Goal: Task Accomplishment & Management: Manage account settings

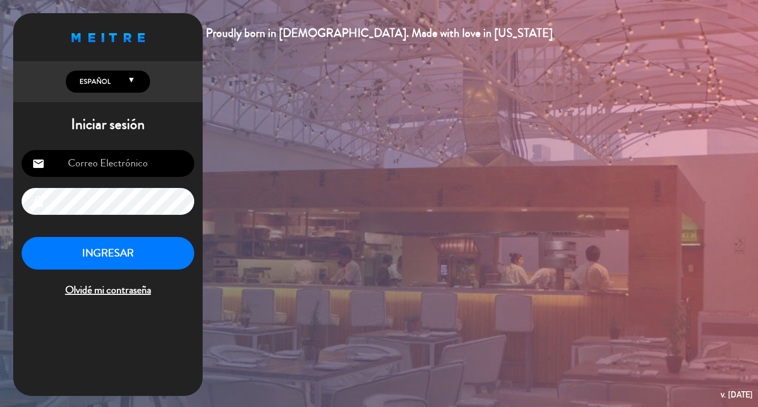
type input "[EMAIL_ADDRESS][DOMAIN_NAME]"
click at [148, 252] on button "INGRESAR" at bounding box center [108, 253] width 173 height 33
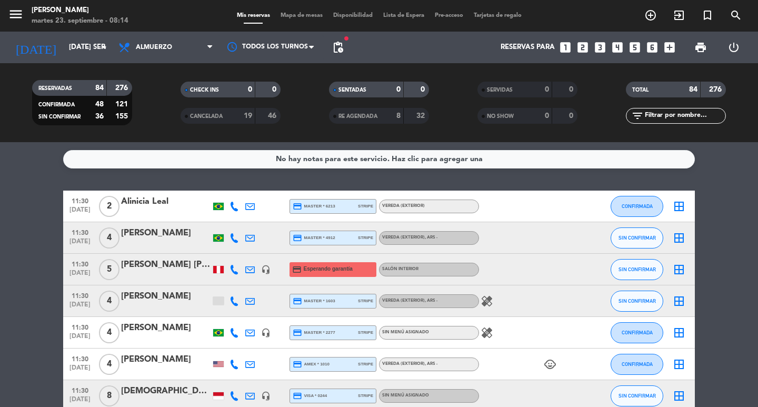
click at [168, 63] on div "RESERVADAS 84 276 CONFIRMADA 48 121 SIN CONFIRMAR 36 155 CHECK INS 0 0 CANCELAD…" at bounding box center [379, 102] width 758 height 79
click at [168, 48] on span "Almuerzo" at bounding box center [154, 47] width 36 height 7
click at [170, 118] on div "menu [PERSON_NAME] 23. septiembre - 08:14 Mis reservas Mapa de mesas Disponibil…" at bounding box center [379, 71] width 758 height 142
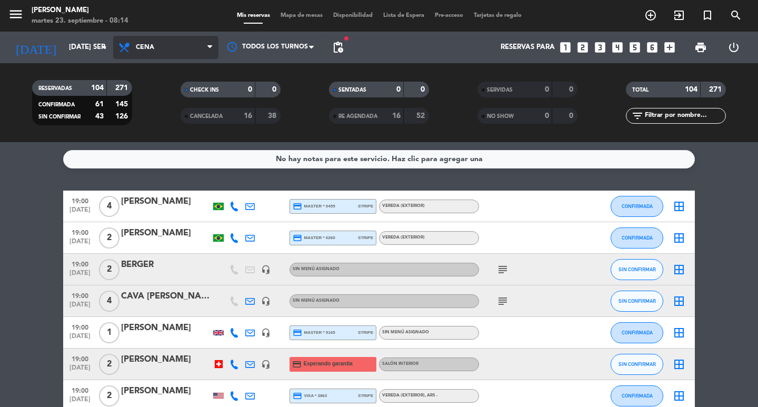
click at [154, 51] on span "Cena" at bounding box center [145, 47] width 18 height 7
click at [158, 93] on div "menu [PERSON_NAME] 23. septiembre - 08:14 Mis reservas Mapa de mesas Disponibil…" at bounding box center [379, 71] width 758 height 142
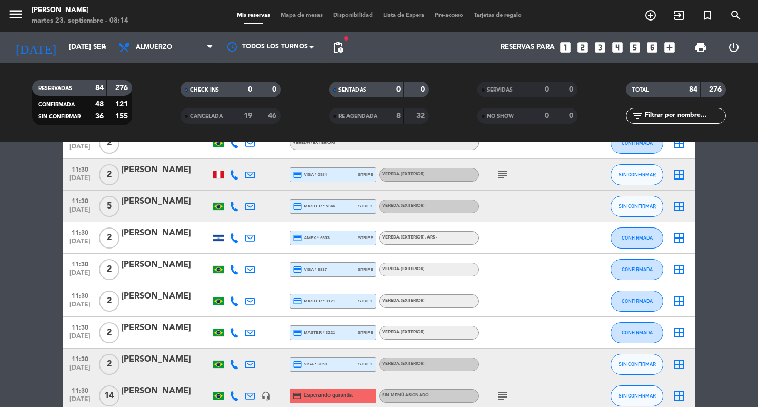
scroll to position [368, 0]
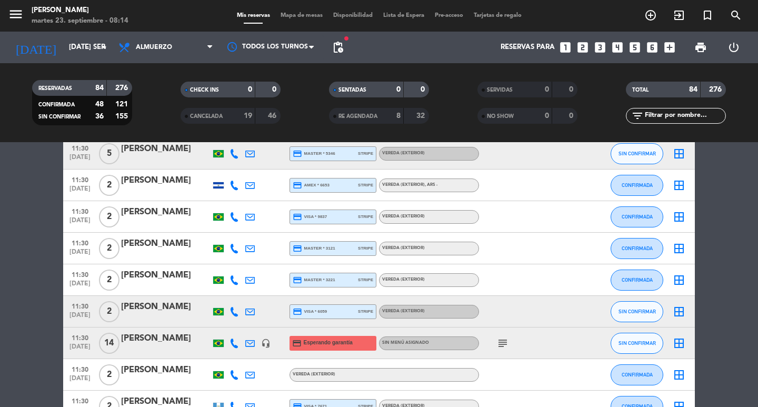
click at [507, 349] on icon "subject" at bounding box center [502, 343] width 13 height 13
click at [490, 272] on div at bounding box center [526, 279] width 95 height 31
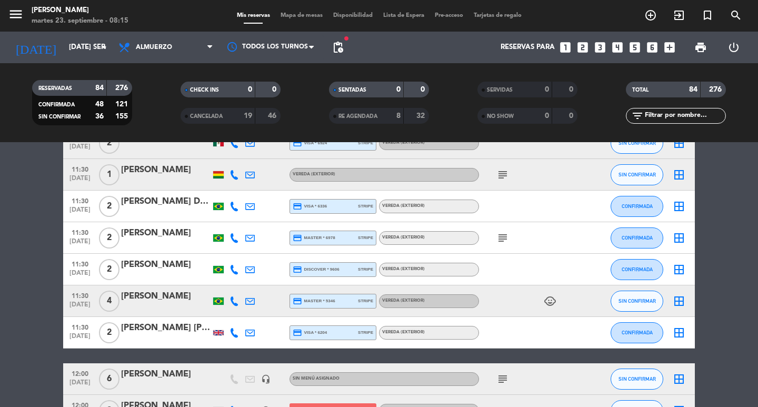
scroll to position [894, 0]
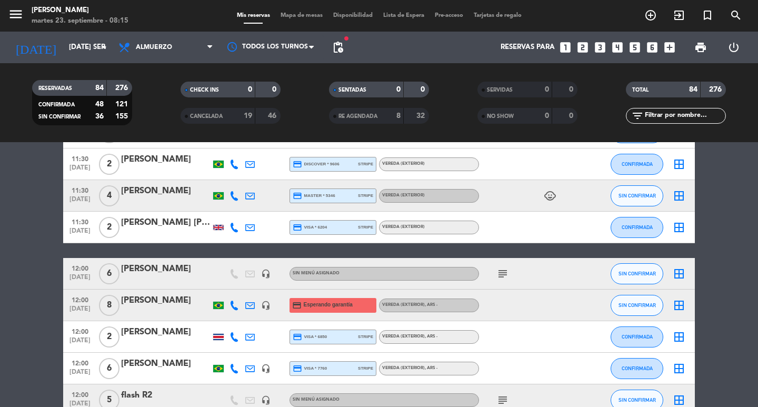
click at [500, 280] on icon "subject" at bounding box center [502, 273] width 13 height 13
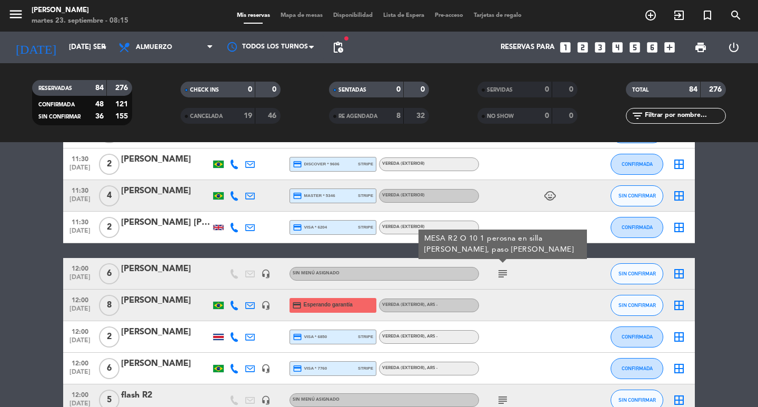
click at [510, 309] on div at bounding box center [526, 304] width 95 height 31
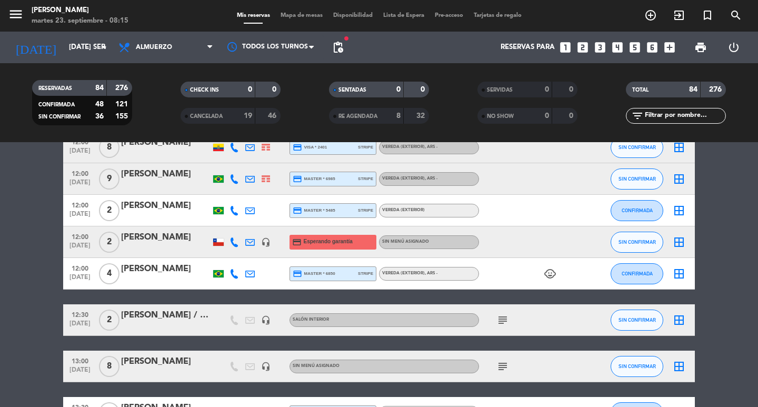
scroll to position [1315, 0]
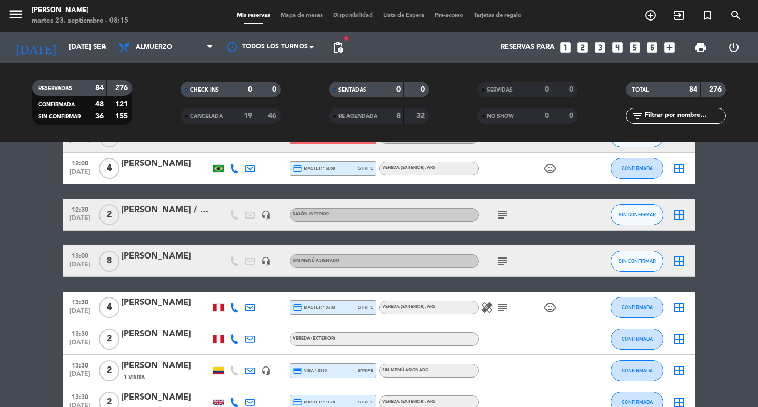
drag, startPoint x: 505, startPoint y: 288, endPoint x: 499, endPoint y: 282, distance: 8.6
click at [501, 276] on div "subject" at bounding box center [526, 260] width 95 height 31
click at [496, 267] on icon "subject" at bounding box center [502, 261] width 13 height 13
click at [506, 230] on div "subject" at bounding box center [526, 214] width 95 height 31
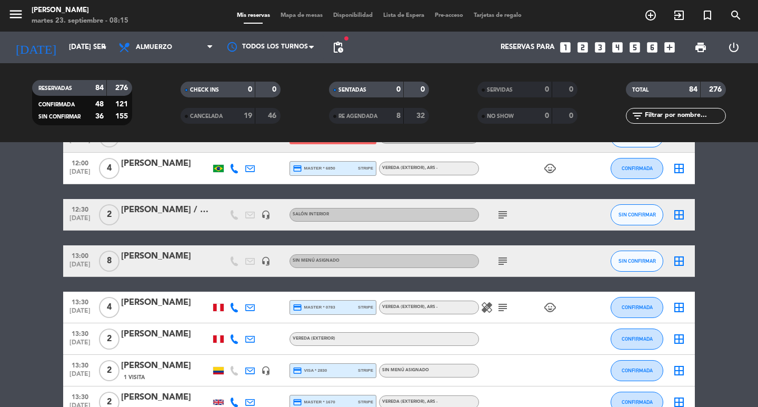
click at [502, 221] on icon "subject" at bounding box center [502, 214] width 13 height 13
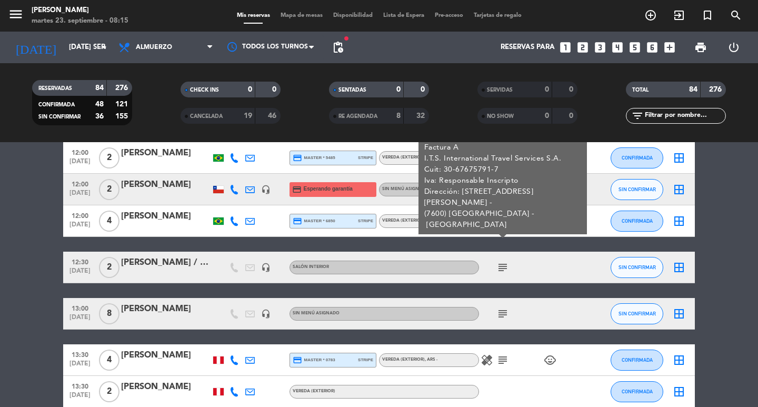
scroll to position [1210, 0]
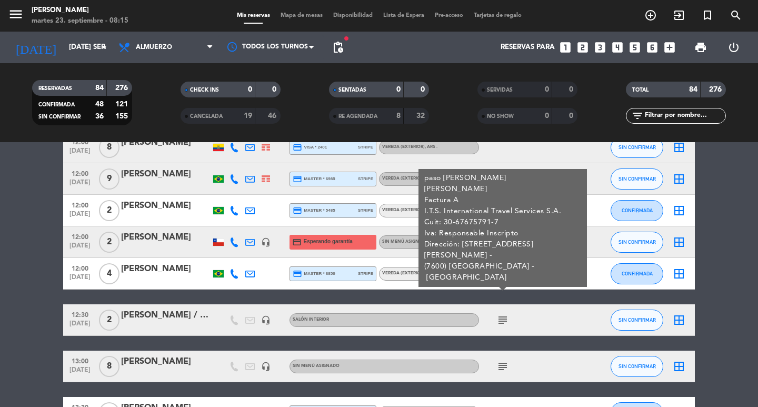
click at [499, 326] on icon "subject" at bounding box center [502, 320] width 13 height 13
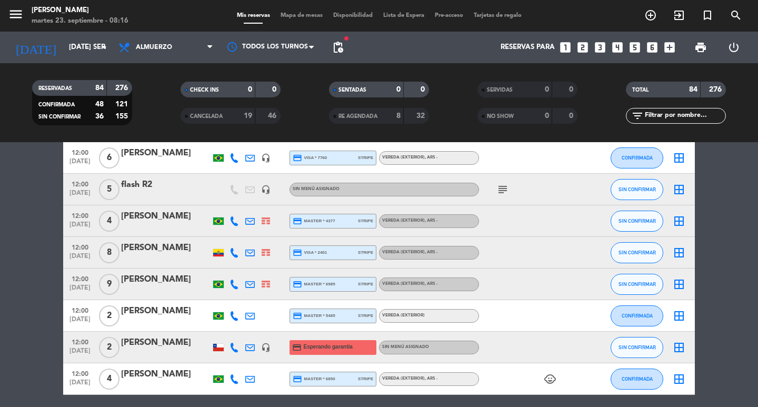
scroll to position [1052, 0]
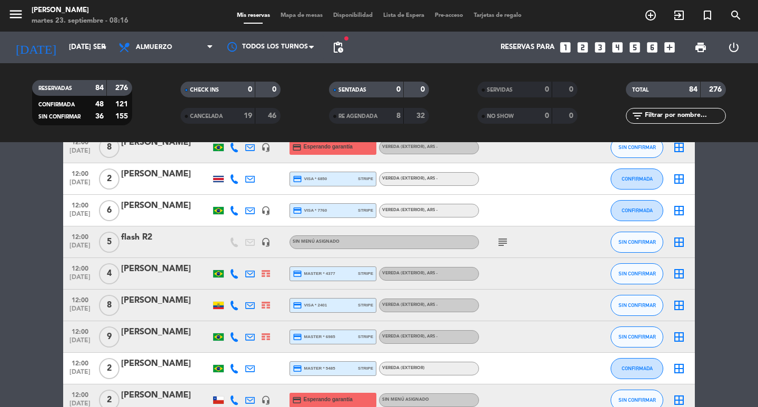
click at [502, 248] on icon "subject" at bounding box center [502, 242] width 13 height 13
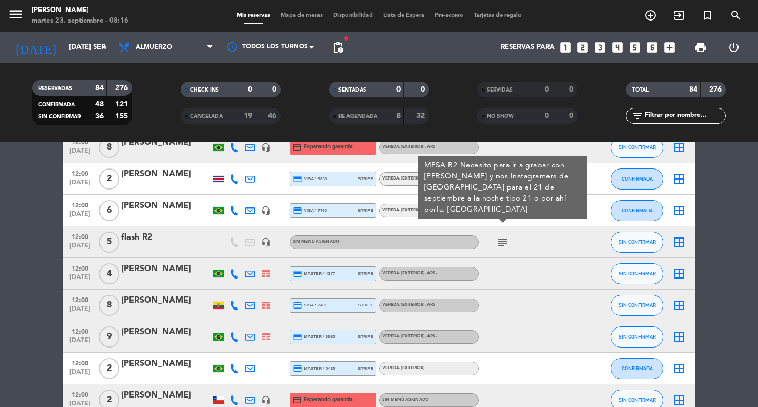
click at [519, 246] on div "subject MESA R2 Necesito para ir a grabar con [PERSON_NAME] y nos Instagramers …" at bounding box center [526, 241] width 95 height 31
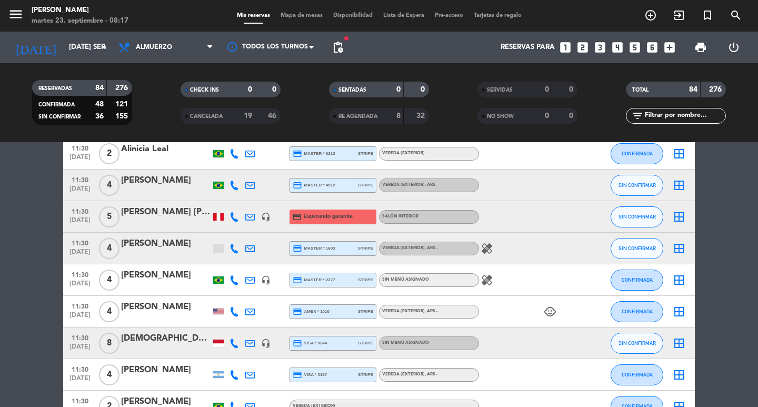
scroll to position [0, 0]
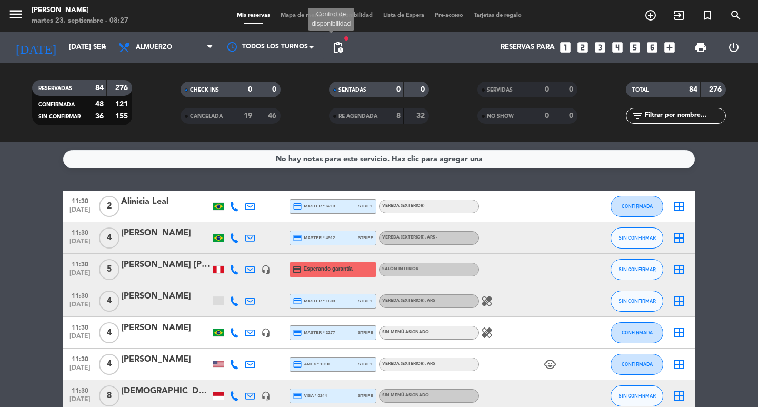
click at [335, 46] on span "pending_actions" at bounding box center [337, 47] width 13 height 13
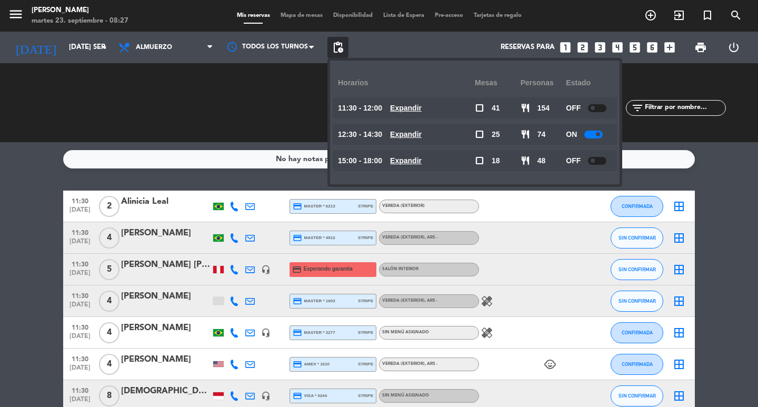
click at [297, 115] on div "CHECK INS 0 0 CANCELADA 19 46" at bounding box center [230, 103] width 148 height 58
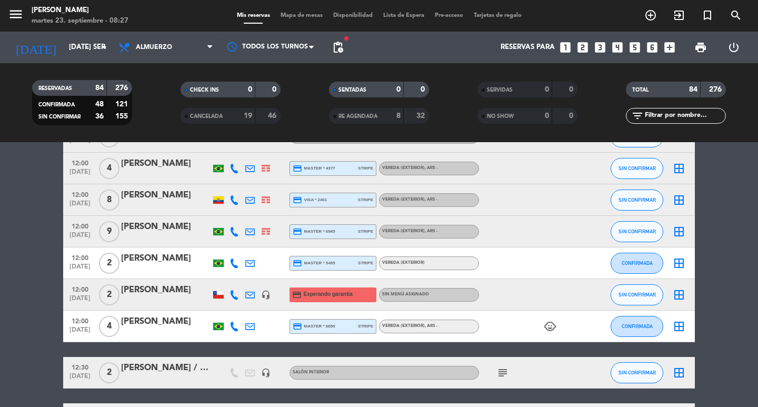
scroll to position [1263, 0]
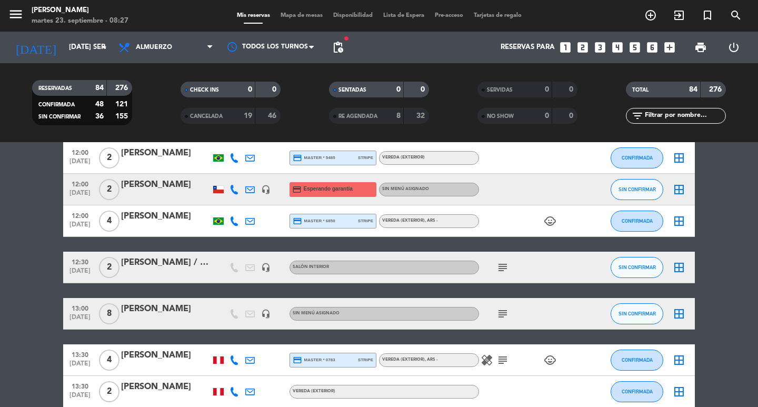
click at [502, 274] on icon "subject" at bounding box center [502, 267] width 13 height 13
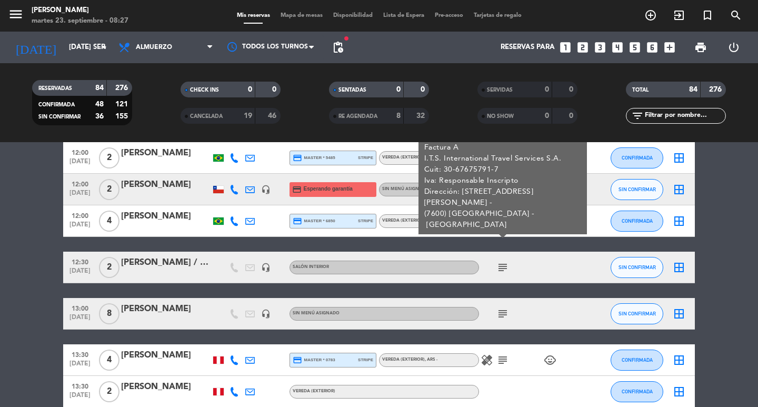
click at [502, 274] on icon "subject" at bounding box center [502, 267] width 13 height 13
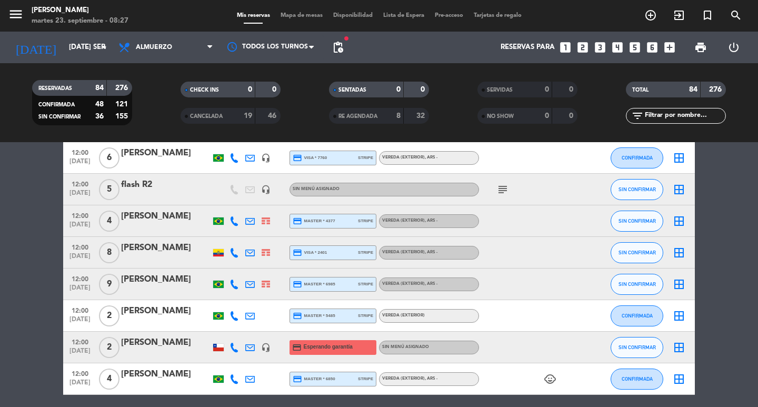
scroll to position [1052, 0]
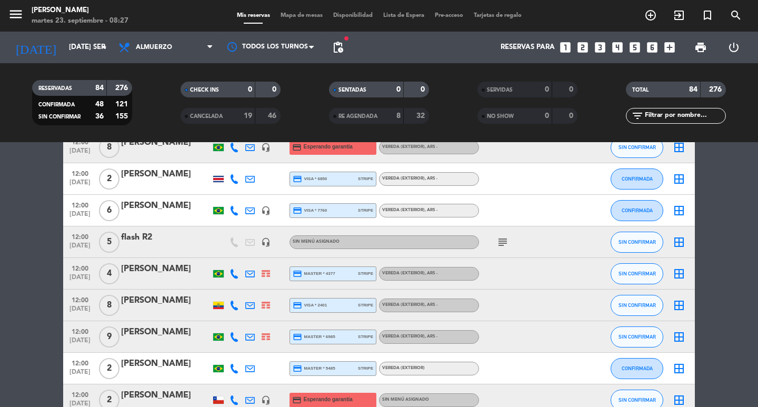
click at [498, 248] on icon "subject" at bounding box center [502, 242] width 13 height 13
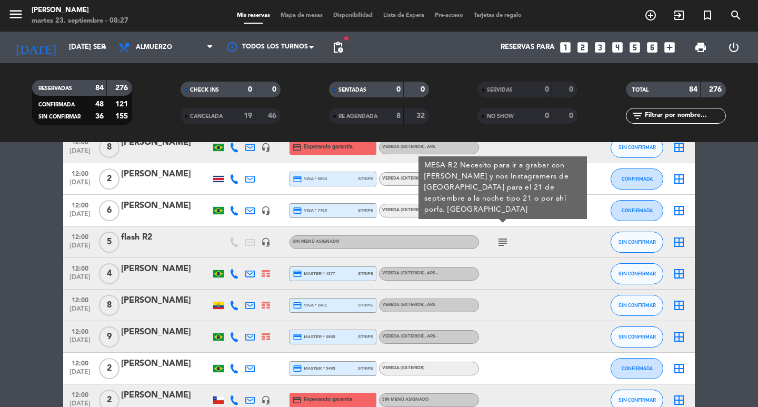
click at [498, 248] on icon "subject" at bounding box center [502, 242] width 13 height 13
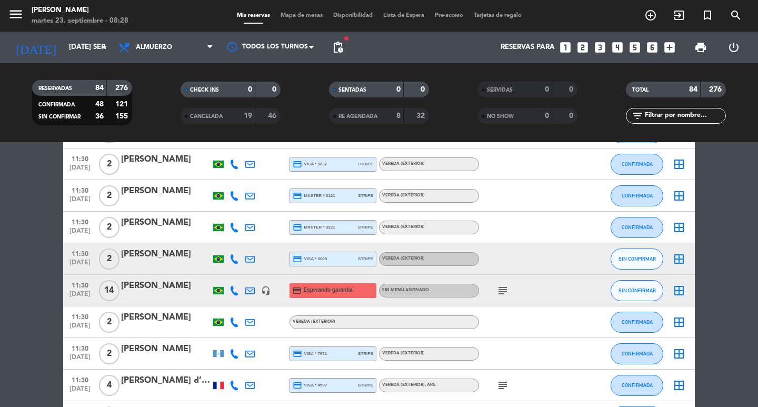
scroll to position [368, 0]
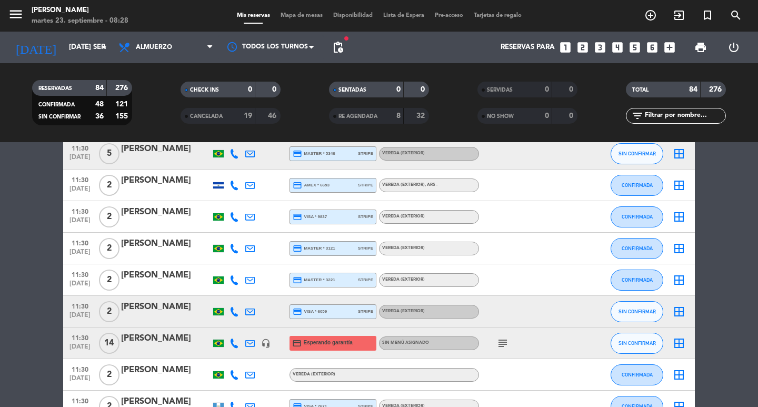
click at [505, 349] on icon "subject" at bounding box center [502, 343] width 13 height 13
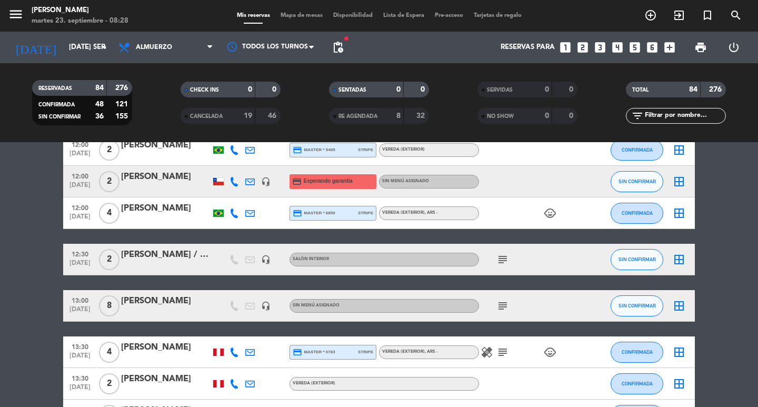
scroll to position [1218, 0]
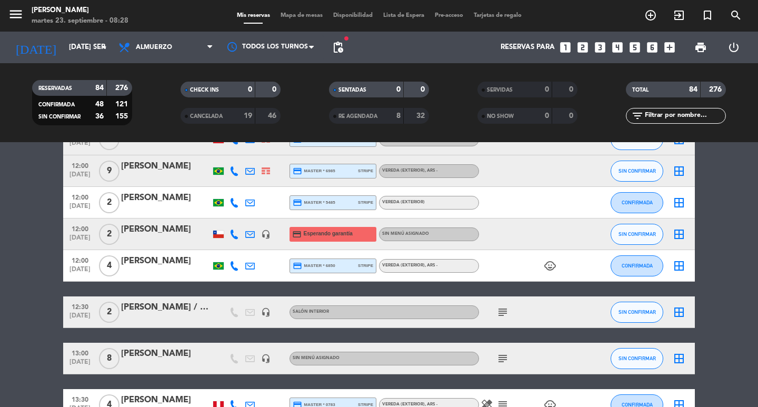
click at [503, 365] on icon "subject" at bounding box center [502, 358] width 13 height 13
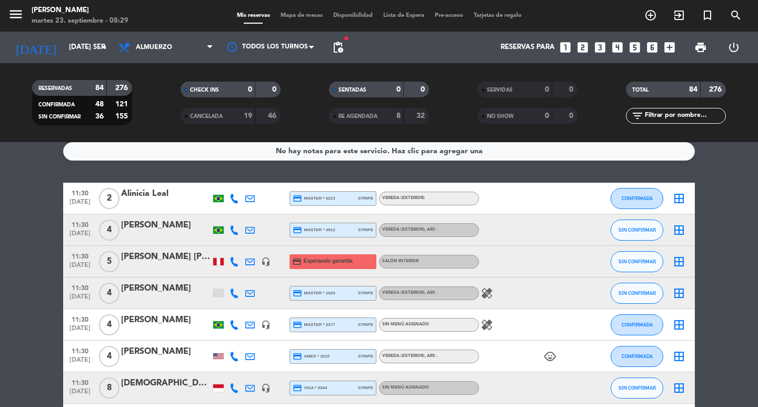
scroll to position [0, 0]
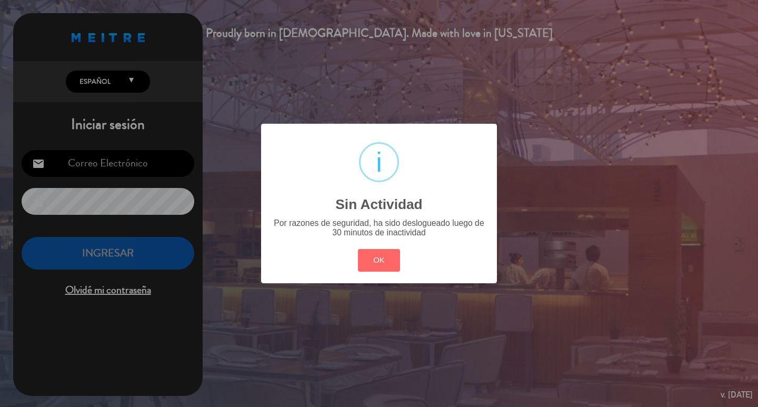
type input "[EMAIL_ADDRESS][DOMAIN_NAME]"
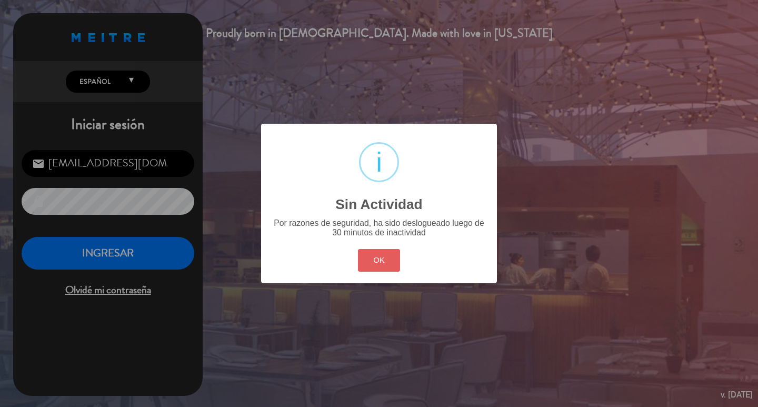
click at [377, 267] on button "OK" at bounding box center [379, 260] width 43 height 23
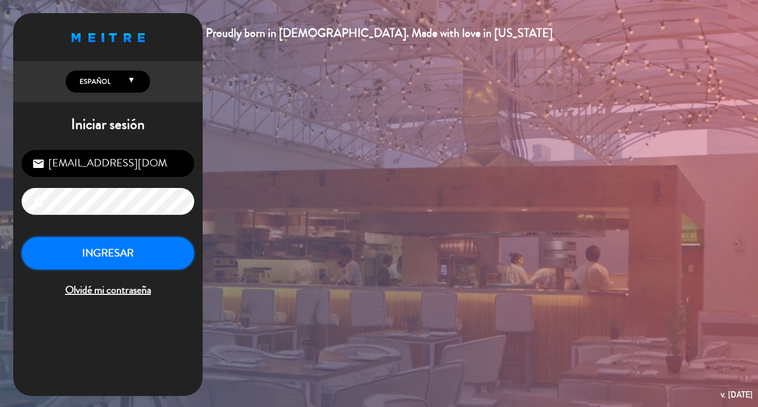
click at [157, 270] on button "INGRESAR" at bounding box center [108, 253] width 173 height 33
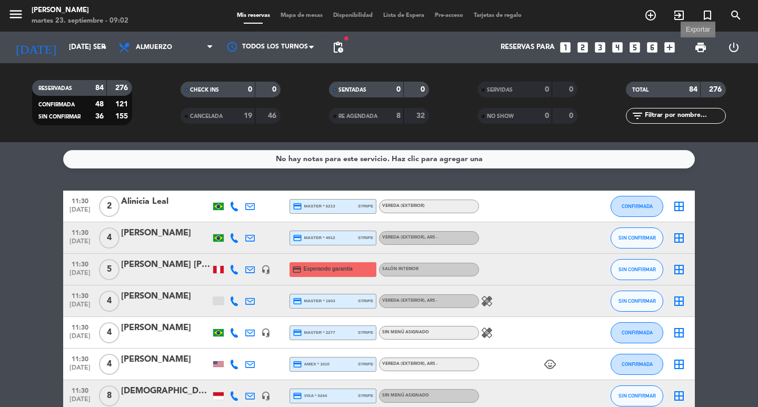
click at [696, 49] on span "print" at bounding box center [700, 47] width 13 height 13
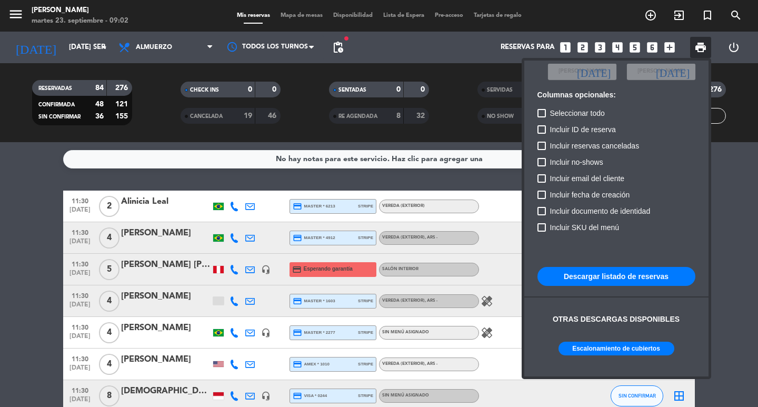
scroll to position [126, 0]
click at [652, 267] on button "Descargar listado de reservas" at bounding box center [616, 276] width 158 height 19
click at [584, 267] on button "Descargar listado de reservas" at bounding box center [616, 276] width 158 height 19
click at [0, 238] on div at bounding box center [379, 203] width 758 height 407
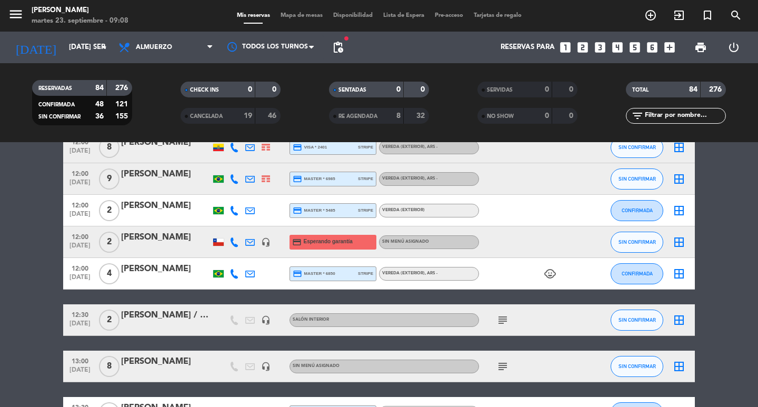
scroll to position [1315, 0]
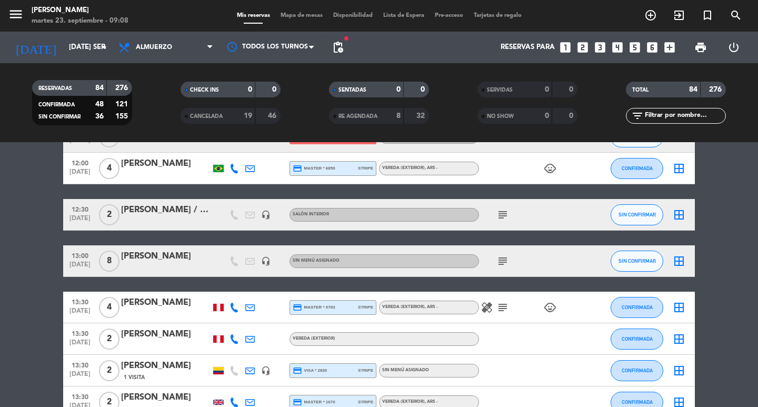
click at [503, 269] on div "subject" at bounding box center [526, 260] width 95 height 31
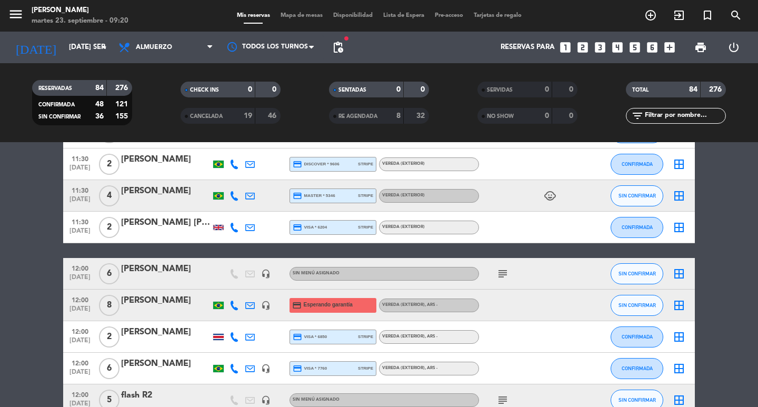
scroll to position [947, 0]
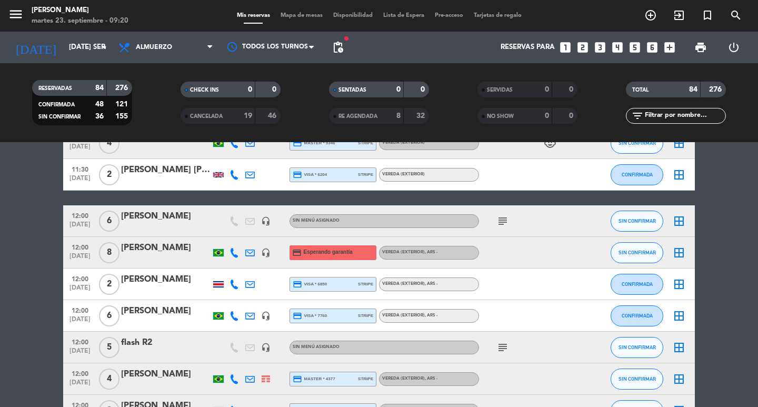
click at [498, 227] on icon "subject" at bounding box center [502, 221] width 13 height 13
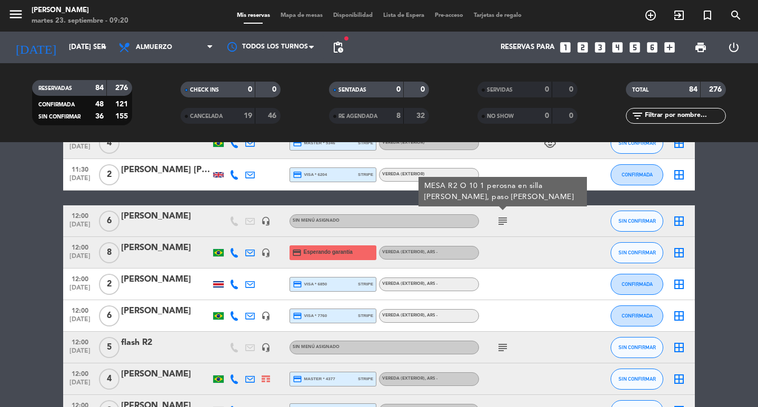
click at [498, 227] on icon "subject" at bounding box center [502, 221] width 13 height 13
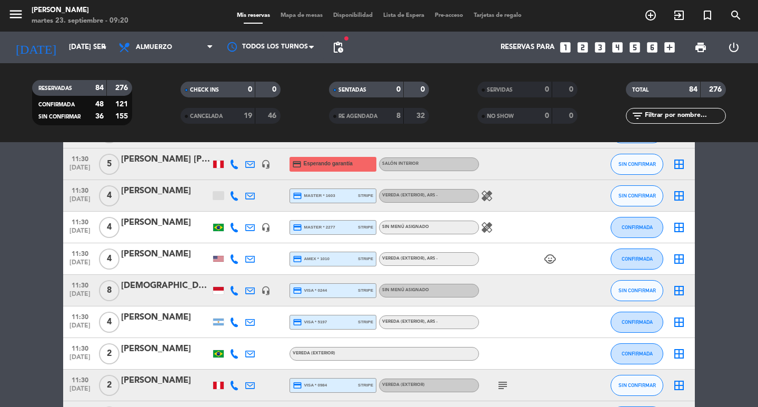
scroll to position [0, 0]
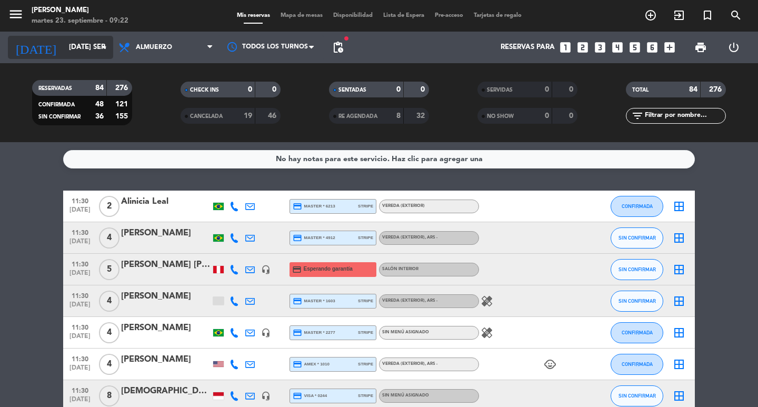
click at [71, 43] on input "[DATE] sep." at bounding box center [110, 47] width 93 height 19
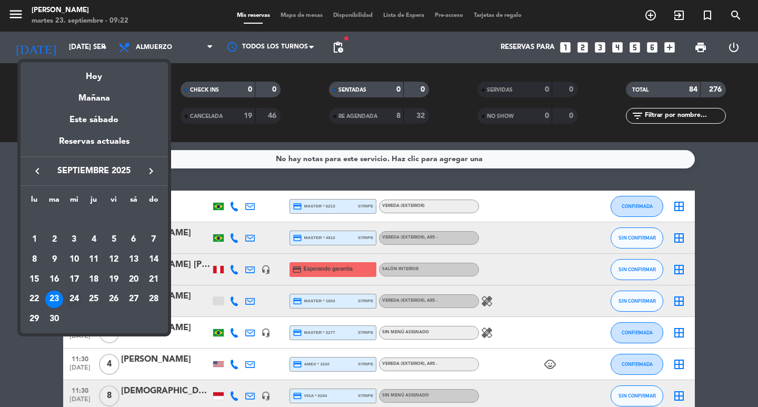
click at [74, 298] on div "24" at bounding box center [74, 299] width 18 height 18
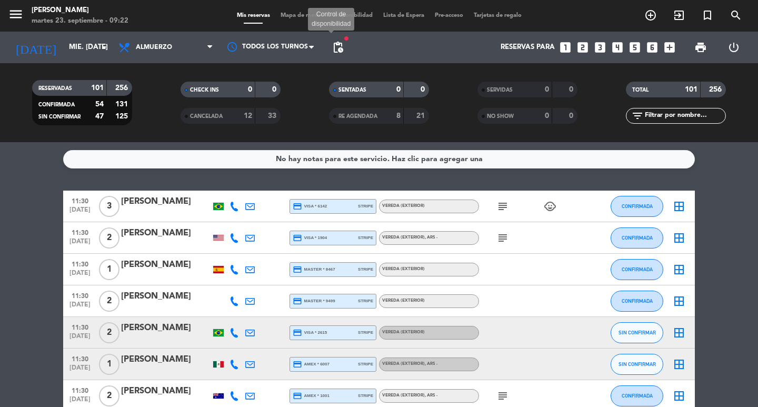
click at [340, 47] on span "pending_actions" at bounding box center [337, 47] width 13 height 13
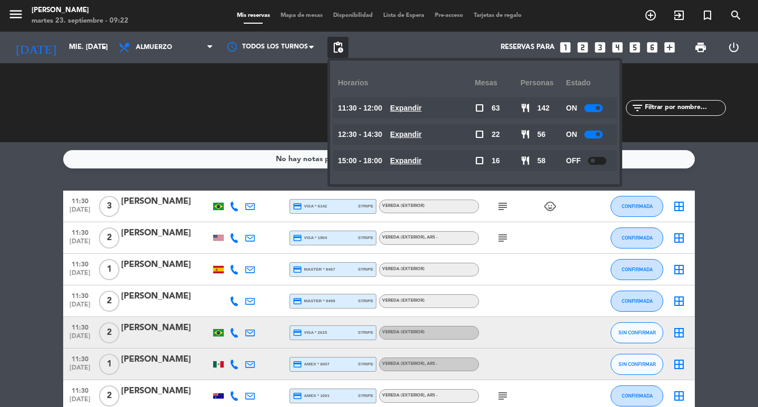
click at [421, 112] on u "Expandir" at bounding box center [406, 108] width 32 height 8
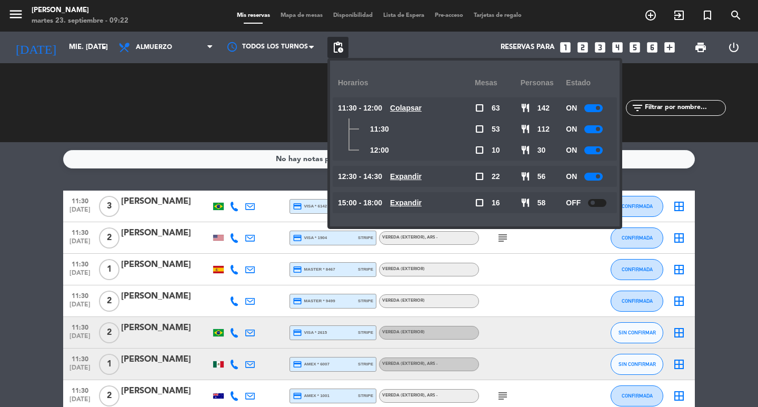
click at [421, 172] on u "Expandir" at bounding box center [406, 176] width 32 height 8
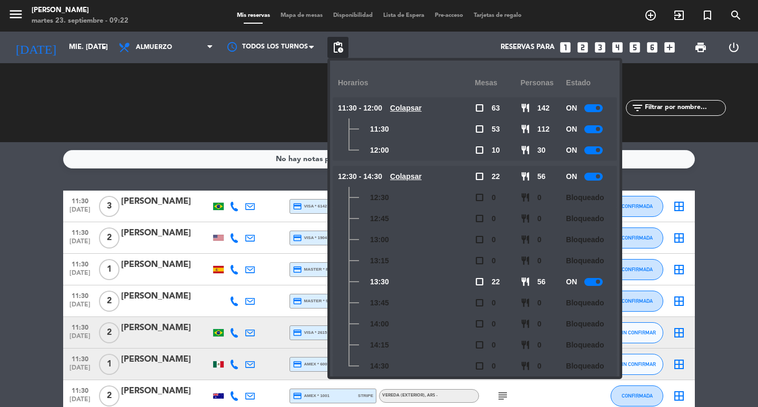
scroll to position [39, 0]
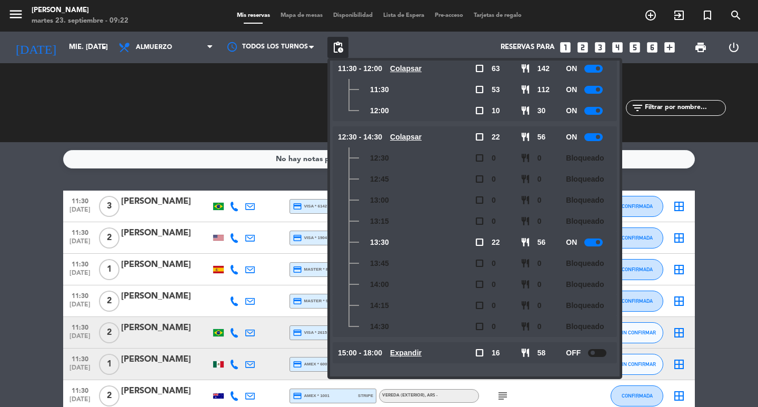
drag, startPoint x: 408, startPoint y: 348, endPoint x: 415, endPoint y: 345, distance: 7.1
click at [410, 346] on div "15:00 - 18:00 Expandir" at bounding box center [406, 352] width 137 height 21
click at [421, 348] on u "Expandir" at bounding box center [406, 352] width 32 height 8
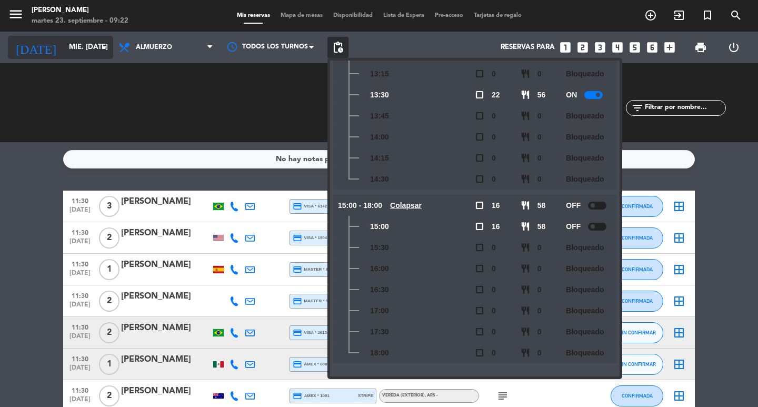
click at [64, 39] on input "mié. [DATE]" at bounding box center [110, 47] width 93 height 19
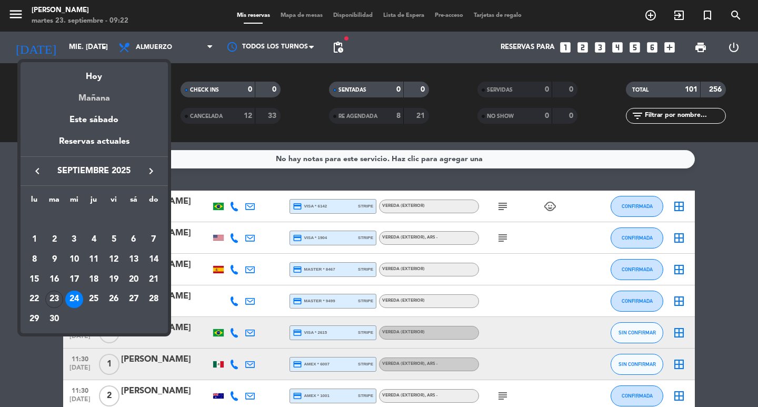
click at [109, 92] on div "Mañana" at bounding box center [94, 95] width 147 height 22
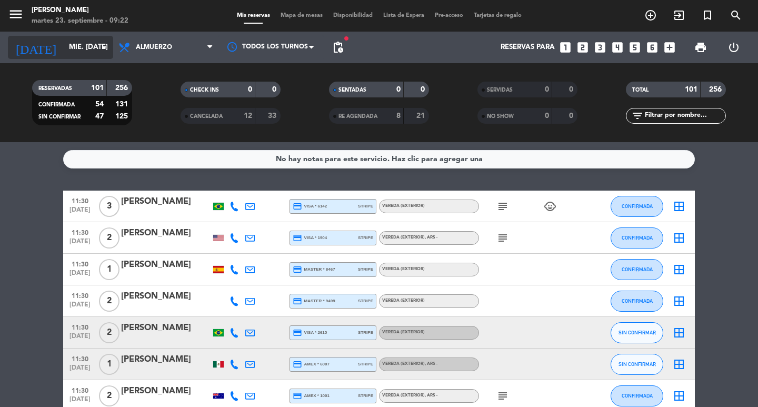
click at [99, 48] on icon "arrow_drop_down" at bounding box center [104, 47] width 13 height 13
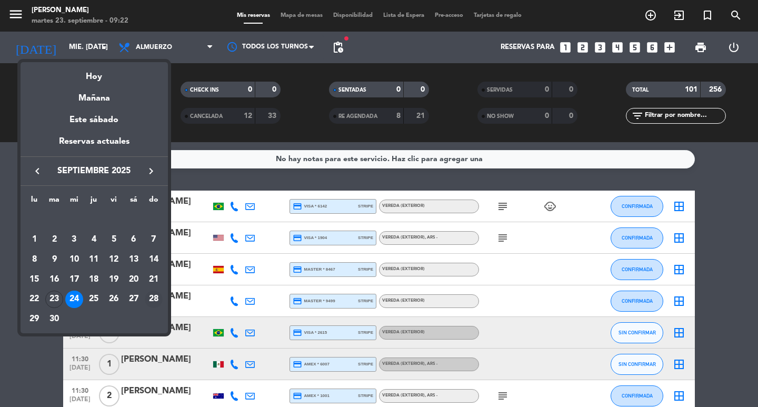
click at [154, 303] on div "28" at bounding box center [154, 299] width 18 height 18
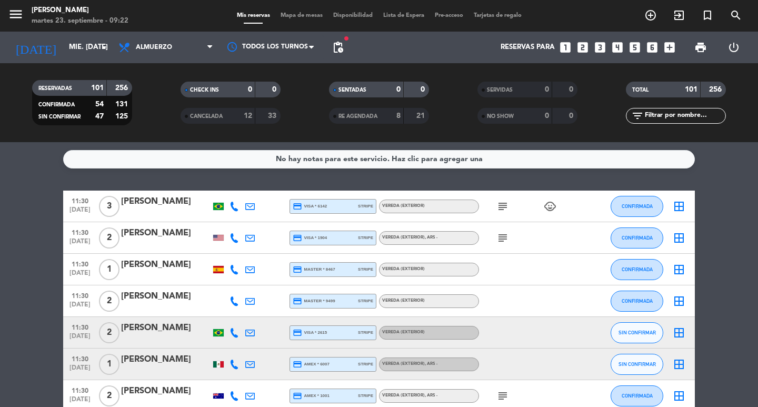
type input "dom. [DATE]"
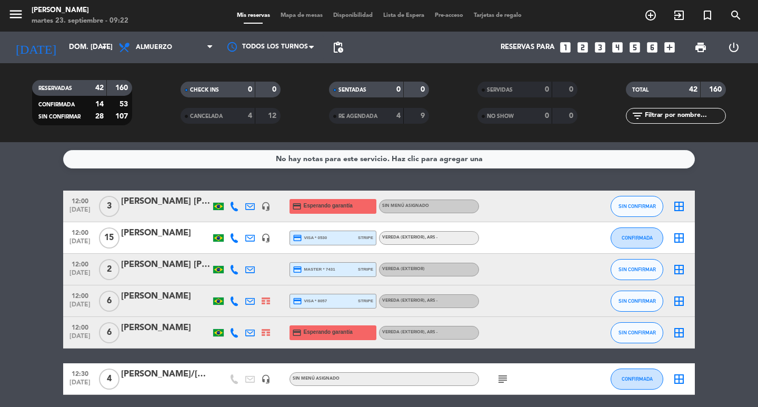
click at [342, 52] on span "pending_actions" at bounding box center [337, 47] width 13 height 13
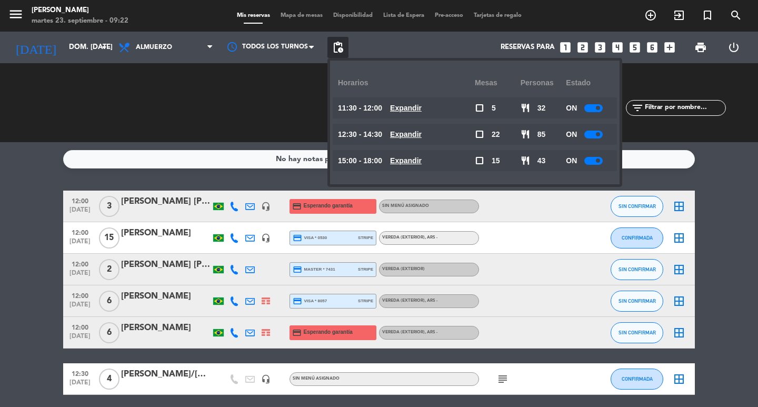
click at [421, 110] on u "Expandir" at bounding box center [406, 108] width 32 height 8
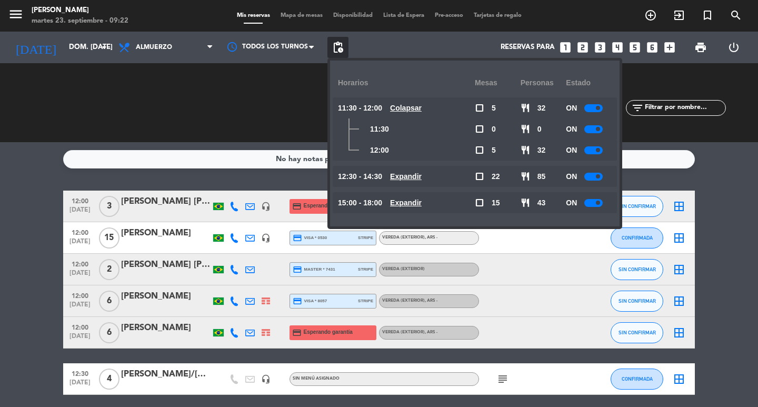
click at [421, 176] on u "Expandir" at bounding box center [406, 176] width 32 height 8
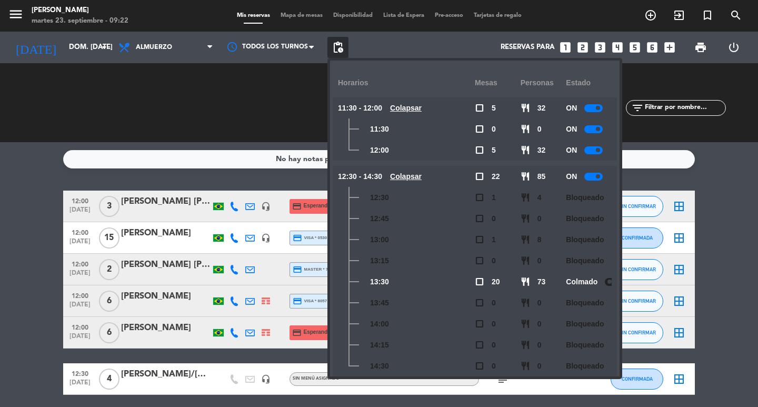
scroll to position [39, 0]
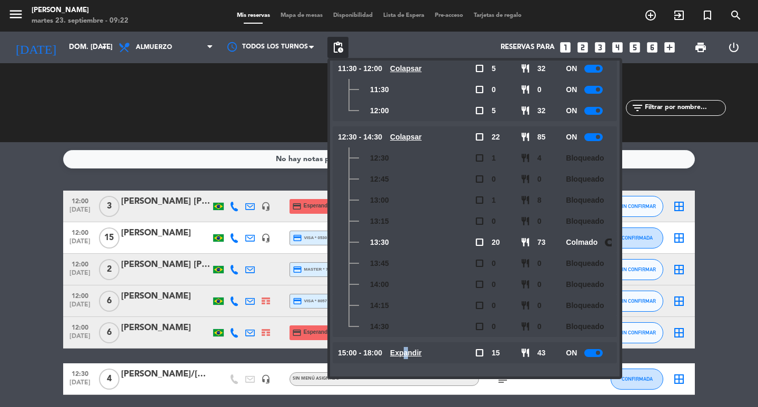
click at [421, 351] on u "Expandir" at bounding box center [406, 352] width 32 height 8
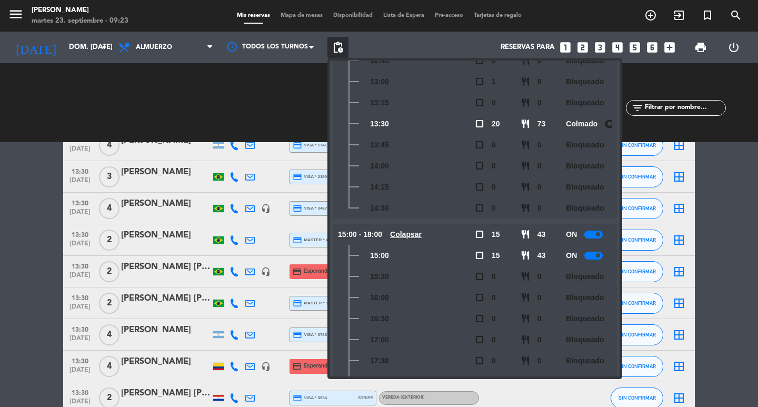
scroll to position [737, 0]
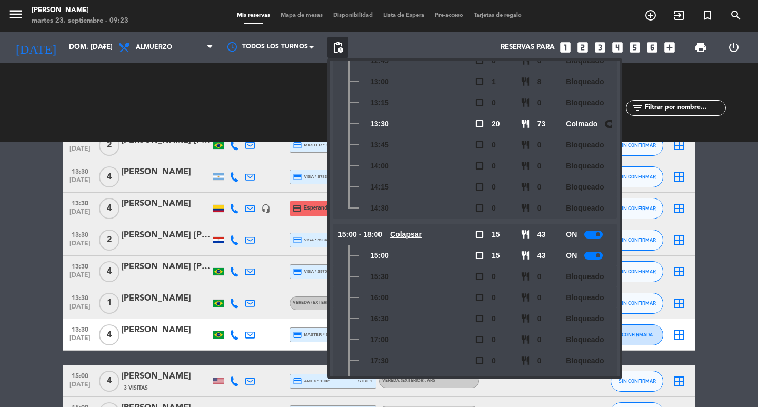
click at [231, 119] on div "CHECK INS 0 0 CANCELADA 4 12" at bounding box center [230, 103] width 148 height 58
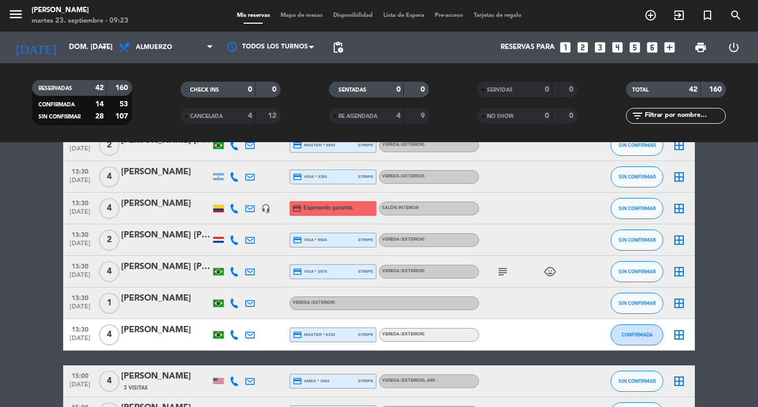
click at [583, 51] on div "Reservas para looks_one looks_two looks_3 looks_4 looks_5 looks_6 add_box" at bounding box center [513, 48] width 331 height 32
click at [580, 49] on icon "looks_two" at bounding box center [583, 48] width 14 height 14
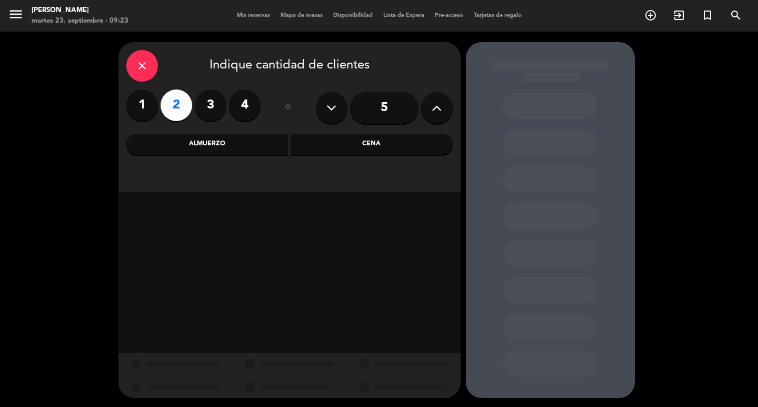
click at [246, 137] on div "Almuerzo" at bounding box center [207, 144] width 162 height 21
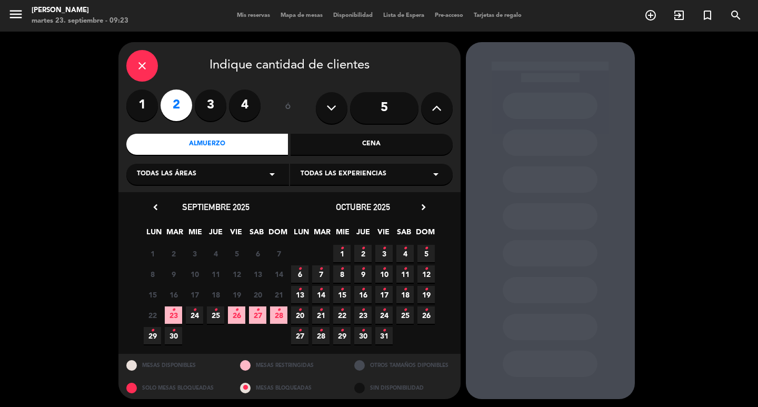
click at [276, 318] on span "28 •" at bounding box center [278, 314] width 17 height 17
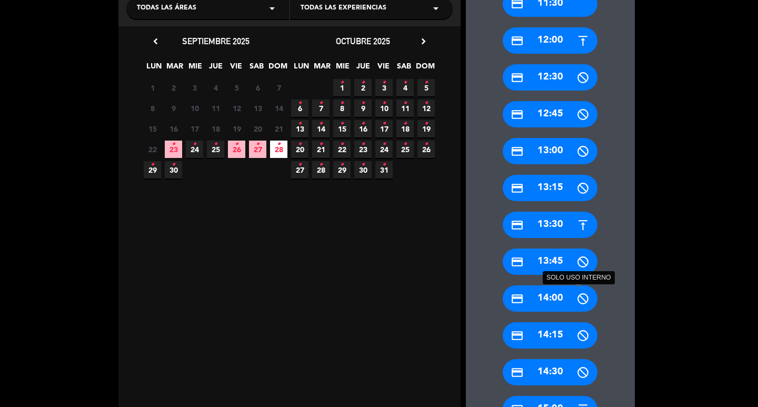
scroll to position [271, 0]
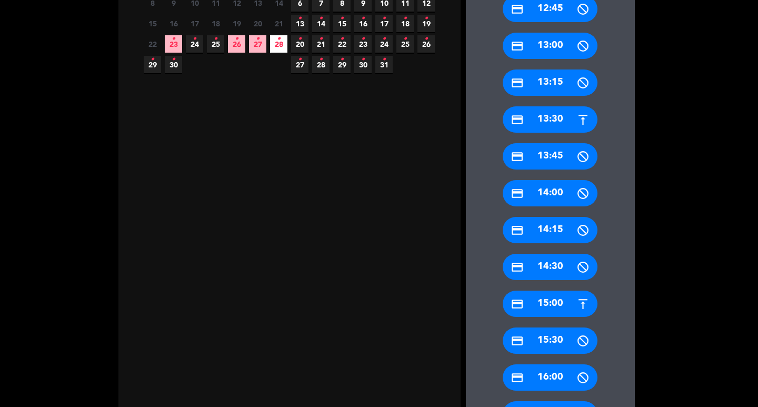
click at [549, 310] on div "credit_card 15:00" at bounding box center [549, 303] width 95 height 26
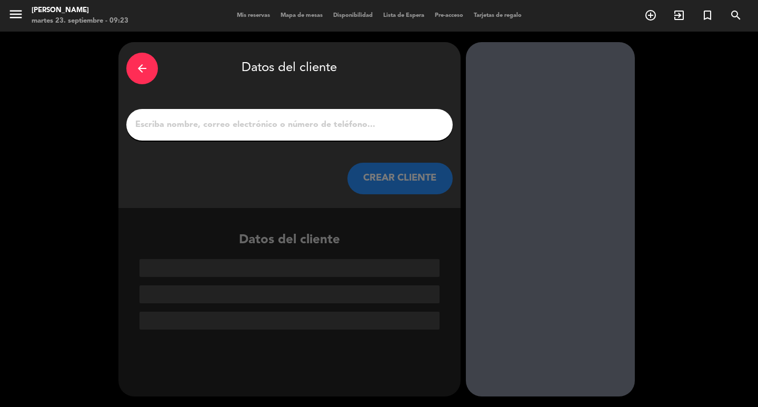
scroll to position [0, 0]
click at [175, 140] on div at bounding box center [289, 125] width 326 height 32
click at [287, 120] on div at bounding box center [289, 125] width 326 height 32
click at [288, 128] on input "1" at bounding box center [289, 124] width 310 height 15
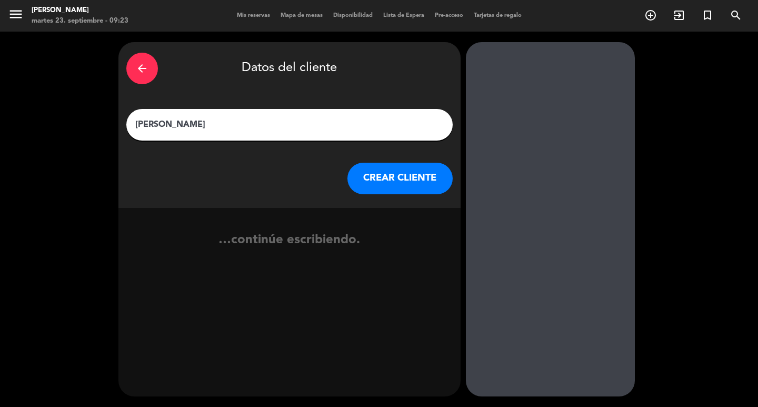
click at [157, 129] on input "[PERSON_NAME]" at bounding box center [289, 124] width 310 height 15
type input "[PERSON_NAME]"
click at [367, 183] on button "CREAR CLIENTE" at bounding box center [399, 179] width 105 height 32
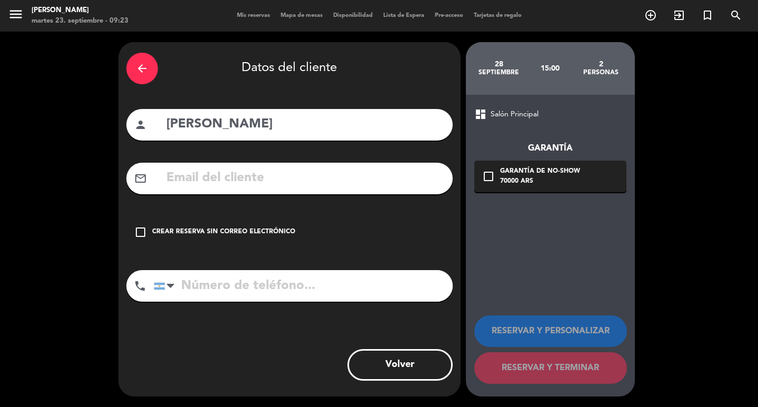
click at [304, 194] on div "mail_outline" at bounding box center [289, 179] width 326 height 32
click at [296, 189] on input "text" at bounding box center [304, 178] width 279 height 22
drag, startPoint x: 296, startPoint y: 193, endPoint x: 303, endPoint y: 193, distance: 6.8
click at [301, 189] on input "text" at bounding box center [304, 178] width 279 height 22
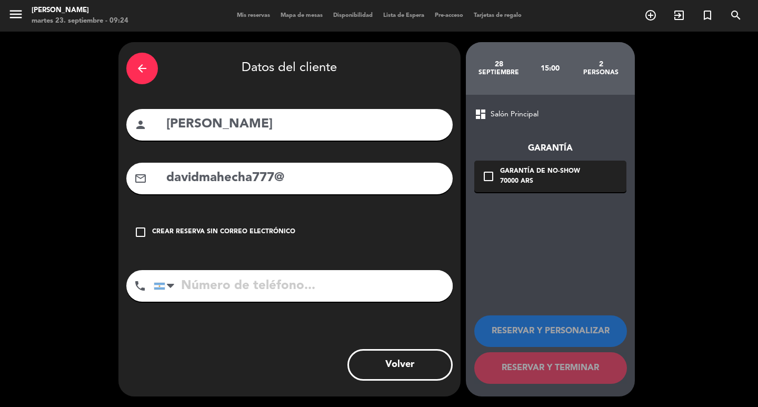
click at [309, 189] on input "davidmahecha777@" at bounding box center [304, 178] width 279 height 22
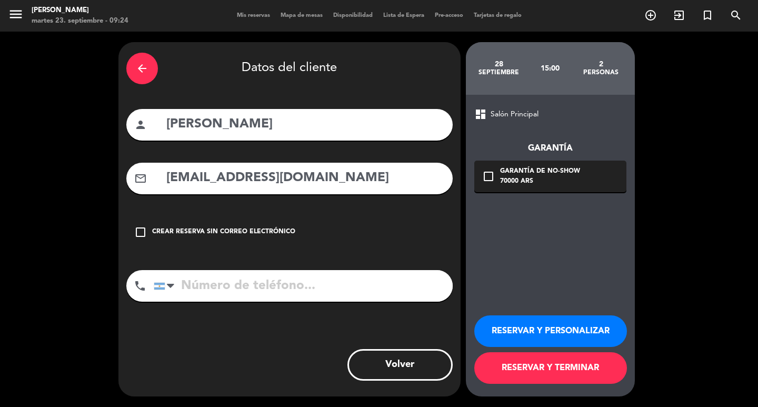
type input "[EMAIL_ADDRESS][DOMAIN_NAME]"
click at [318, 301] on input "tel" at bounding box center [303, 286] width 299 height 32
click at [274, 301] on input "tel" at bounding box center [303, 286] width 299 height 32
click at [486, 177] on icon "check_box_outline_blank" at bounding box center [488, 176] width 13 height 13
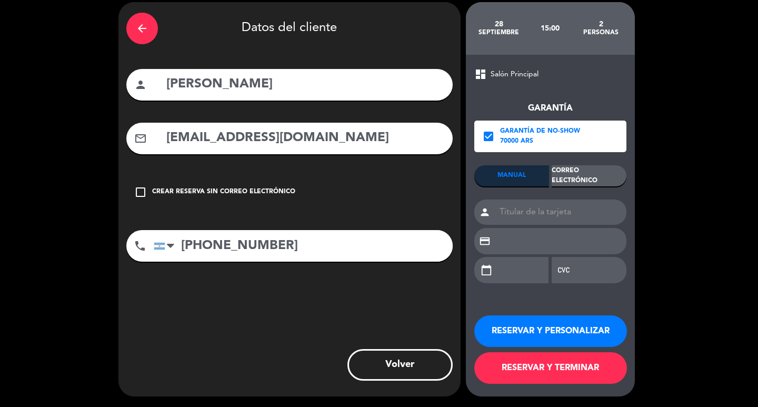
click at [590, 165] on div "Correo Electrónico" at bounding box center [588, 175] width 75 height 21
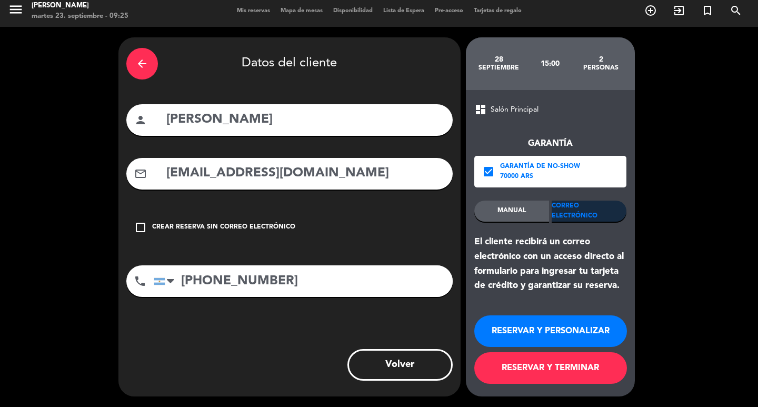
scroll to position [15, 0]
click at [257, 296] on input "[PHONE_NUMBER]" at bounding box center [303, 281] width 299 height 32
type input "[PHONE_NUMBER]"
click at [571, 330] on button "RESERVAR Y PERSONALIZAR" at bounding box center [550, 331] width 153 height 32
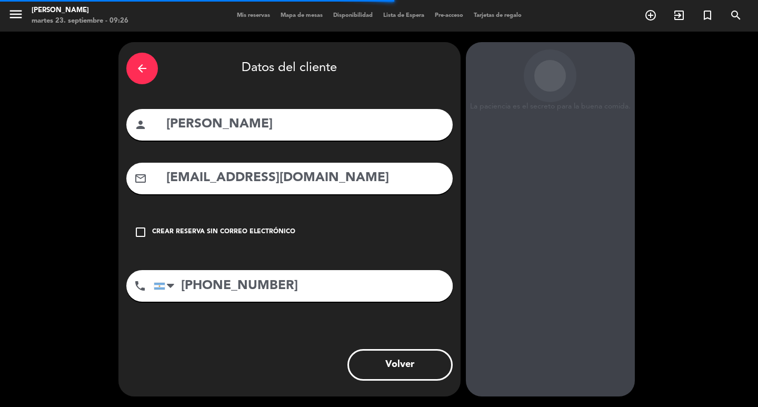
scroll to position [31, 0]
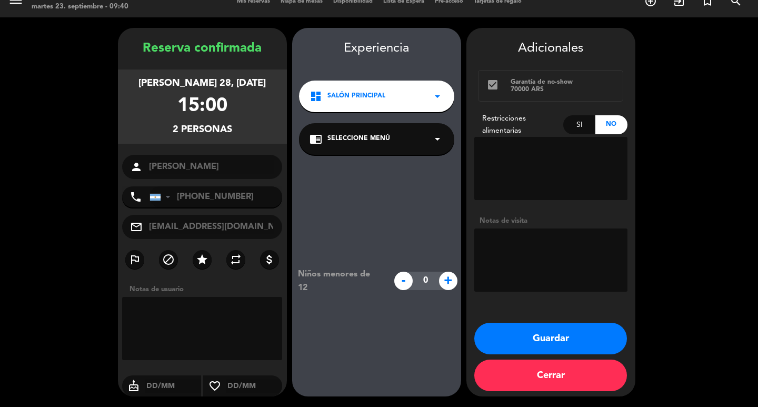
click at [557, 342] on button "Guardar" at bounding box center [550, 339] width 153 height 32
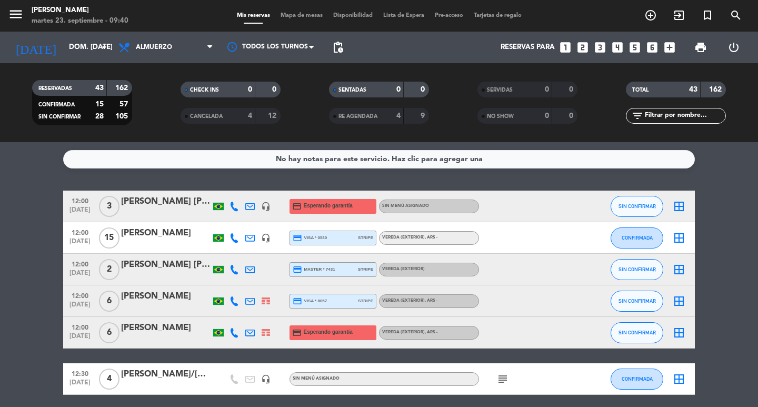
click at [664, 115] on input "text" at bounding box center [684, 116] width 82 height 12
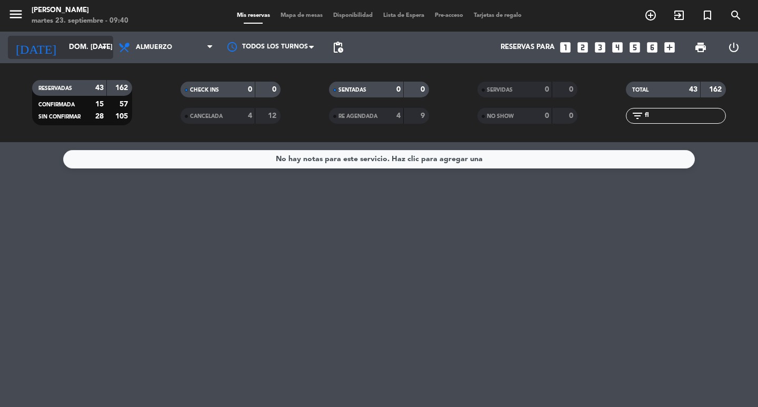
type input "fl"
click at [97, 43] on input "dom. [DATE]" at bounding box center [110, 47] width 93 height 19
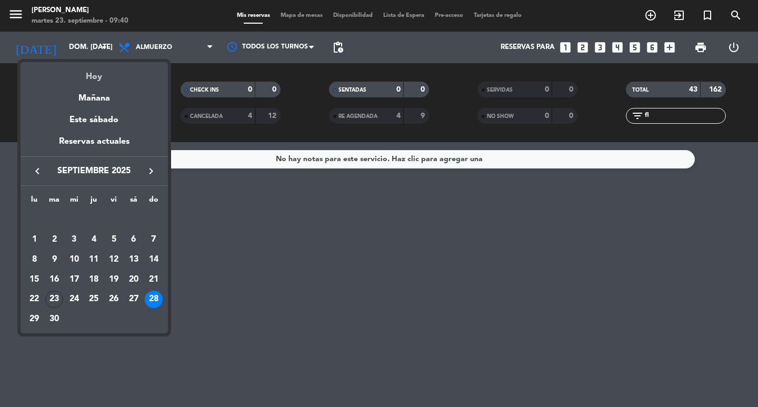
click at [83, 74] on div "Hoy" at bounding box center [94, 73] width 147 height 22
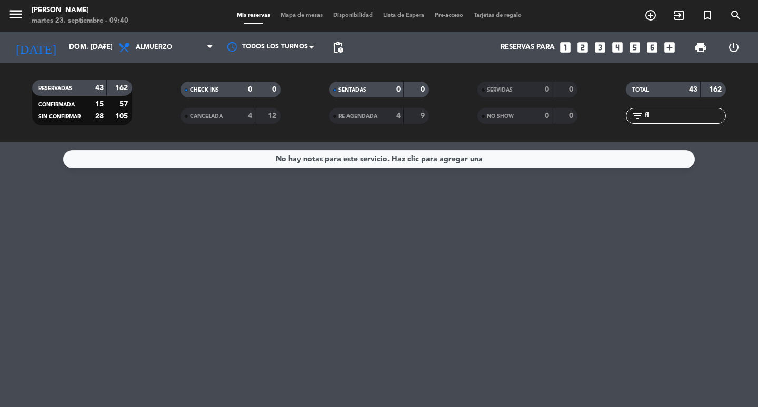
type input "[DATE] sep."
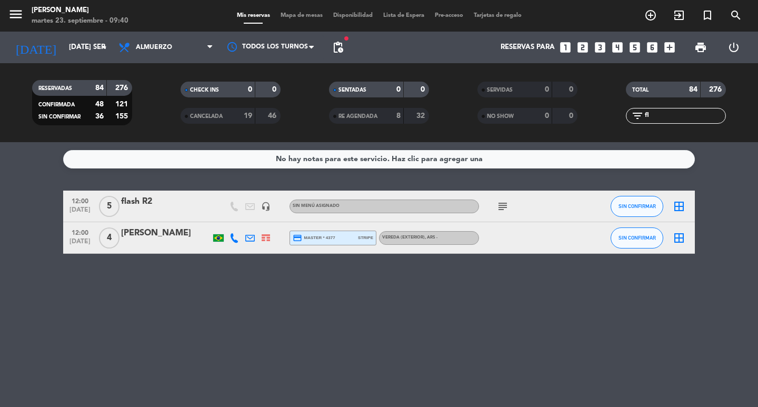
click at [685, 112] on input "fl" at bounding box center [684, 116] width 82 height 12
click at [146, 52] on span "Almuerzo" at bounding box center [165, 47] width 105 height 23
click at [156, 115] on div "menu [PERSON_NAME] 23. septiembre - 09:40 Mis reservas Mapa de mesas Disponibil…" at bounding box center [379, 71] width 758 height 142
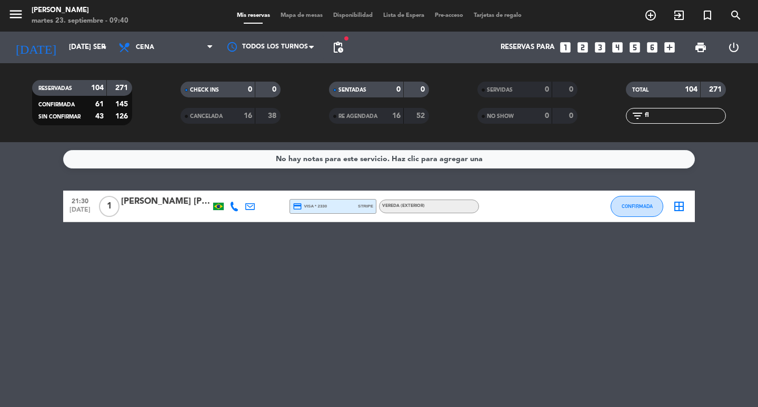
click at [661, 114] on input "fl" at bounding box center [684, 116] width 82 height 12
click at [189, 50] on span "Cena" at bounding box center [165, 47] width 105 height 23
click at [175, 100] on div "menu [PERSON_NAME] 23. septiembre - 09:40 Mis reservas Mapa de mesas Disponibil…" at bounding box center [379, 71] width 758 height 142
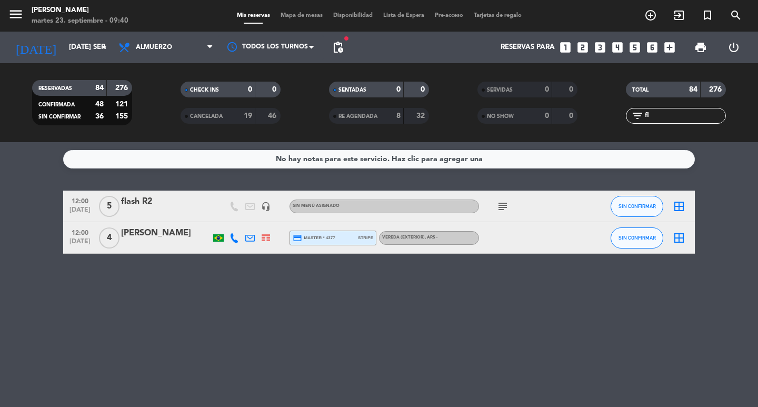
drag, startPoint x: 120, startPoint y: 202, endPoint x: 163, endPoint y: 211, distance: 44.2
click at [162, 213] on div "12:00 [DATE] 5 flash R2 headset_mic Sin menú asignado subject SIN CONFIRMAR bor…" at bounding box center [378, 206] width 631 height 32
copy div "flash R2"
click at [630, 45] on icon "looks_5" at bounding box center [635, 48] width 14 height 14
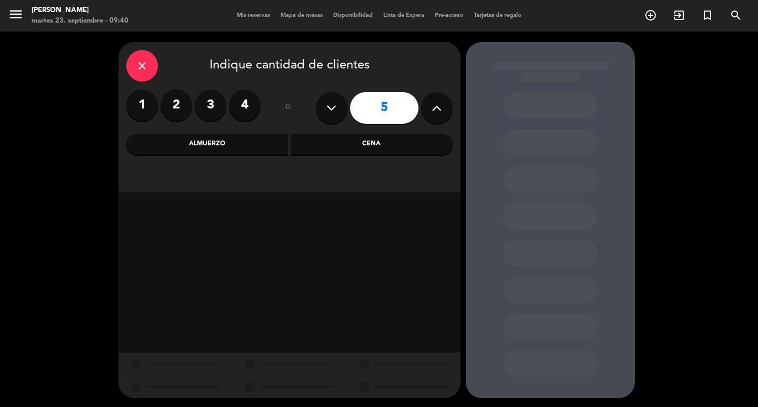
click at [367, 154] on div "Cena" at bounding box center [371, 144] width 162 height 21
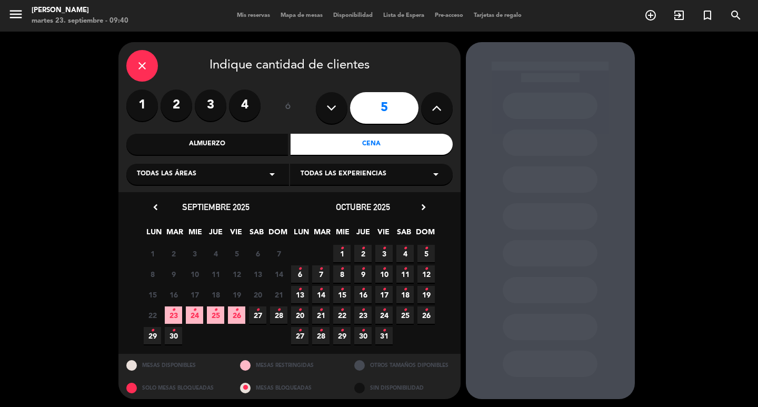
click at [169, 315] on span "23 •" at bounding box center [173, 314] width 17 height 17
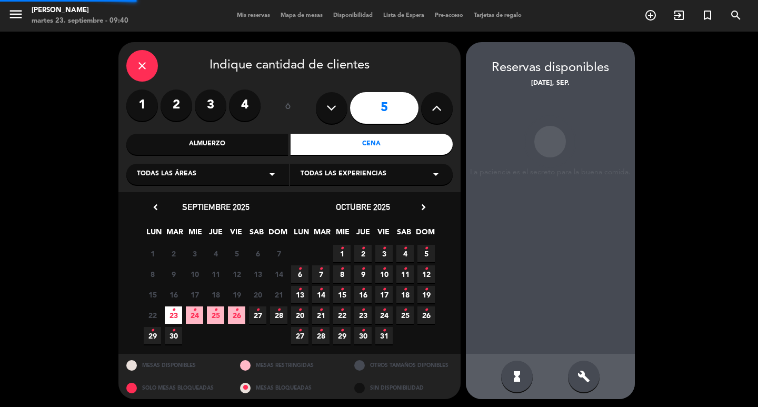
scroll to position [8, 0]
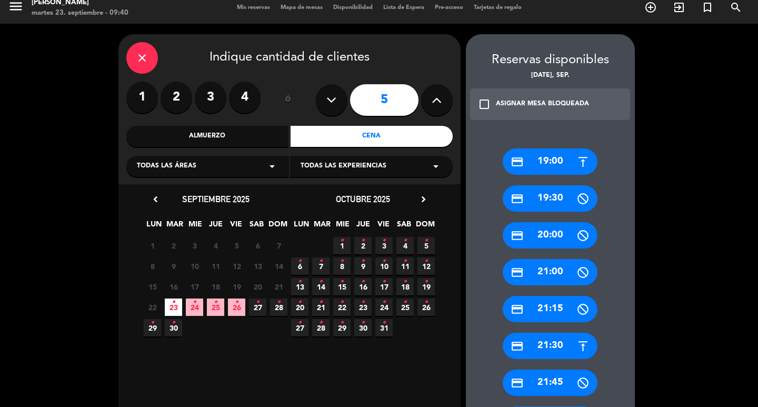
click at [573, 283] on div "credit_card 21:00" at bounding box center [549, 272] width 95 height 26
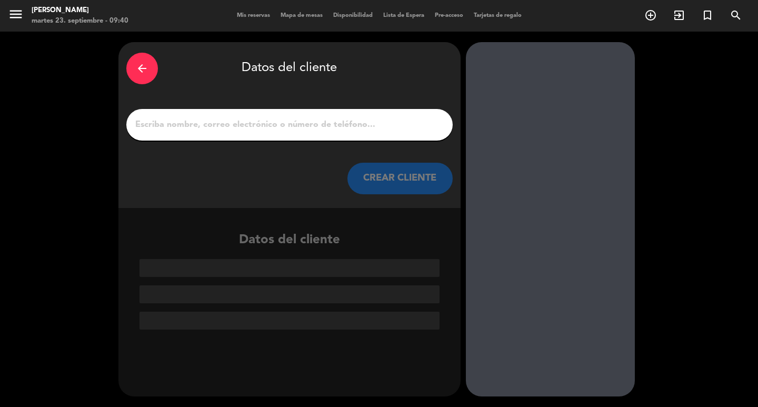
click at [265, 138] on div at bounding box center [289, 125] width 326 height 32
paste input "flash R2"
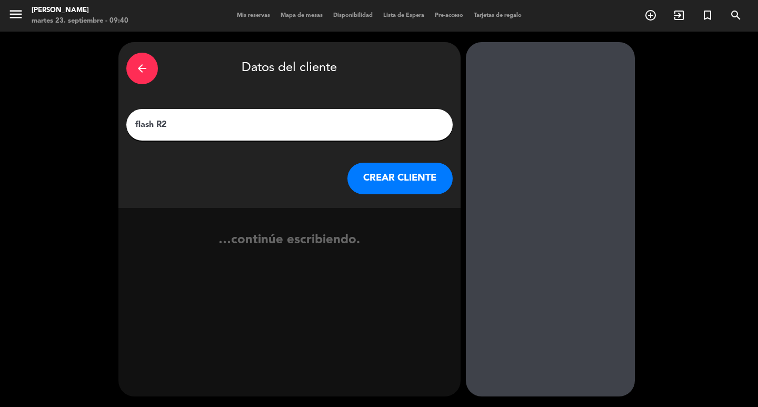
type input "flash R2"
click at [407, 190] on button "CREAR CLIENTE" at bounding box center [399, 179] width 105 height 32
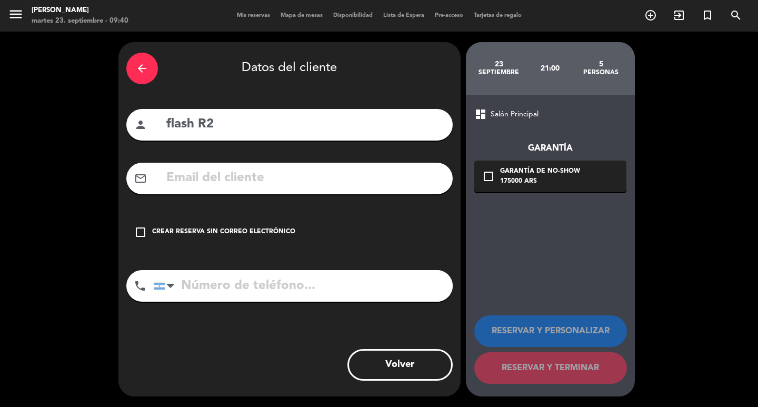
drag, startPoint x: 140, startPoint y: 250, endPoint x: 167, endPoint y: 245, distance: 27.3
click at [140, 238] on icon "check_box_outline_blank" at bounding box center [140, 232] width 13 height 13
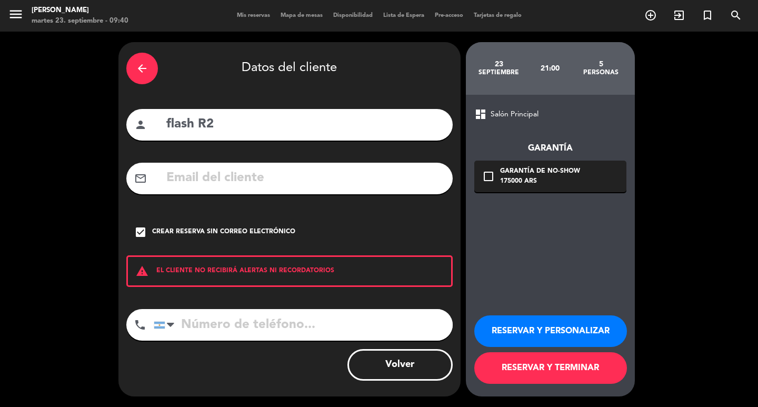
click at [489, 182] on icon "check_box_outline_blank" at bounding box center [488, 176] width 13 height 13
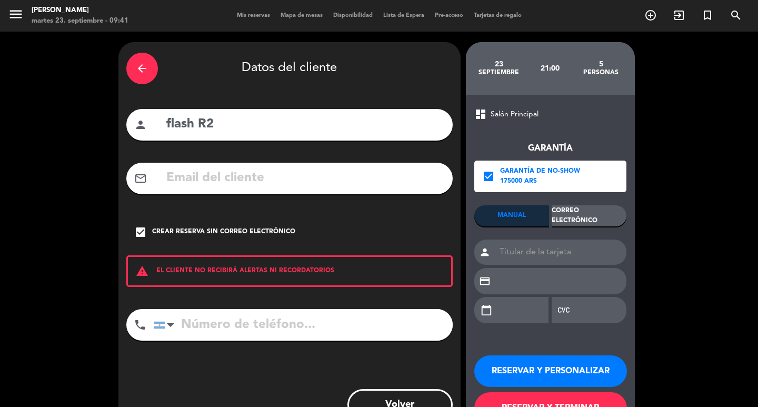
click at [578, 387] on button "RESERVAR Y PERSONALIZAR" at bounding box center [550, 371] width 153 height 32
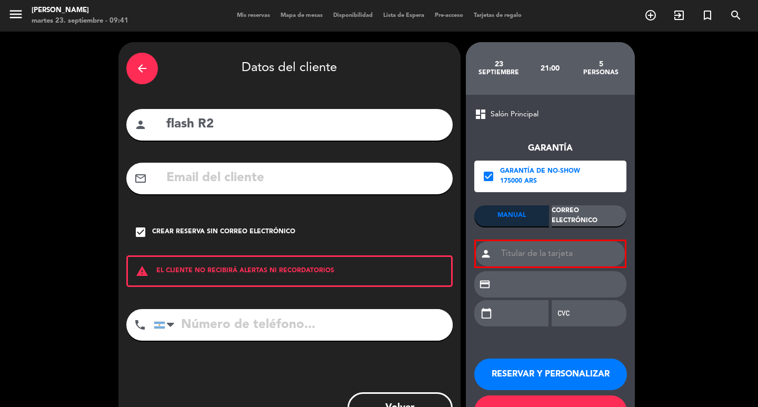
click at [485, 181] on icon "check_box" at bounding box center [488, 176] width 13 height 13
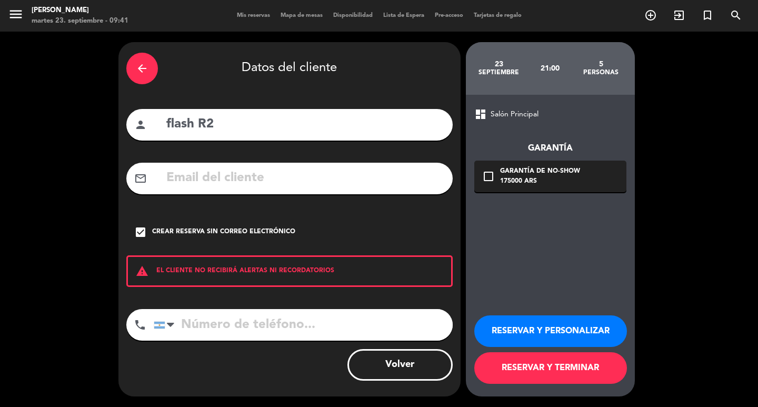
click at [530, 346] on button "RESERVAR Y PERSONALIZAR" at bounding box center [550, 331] width 153 height 32
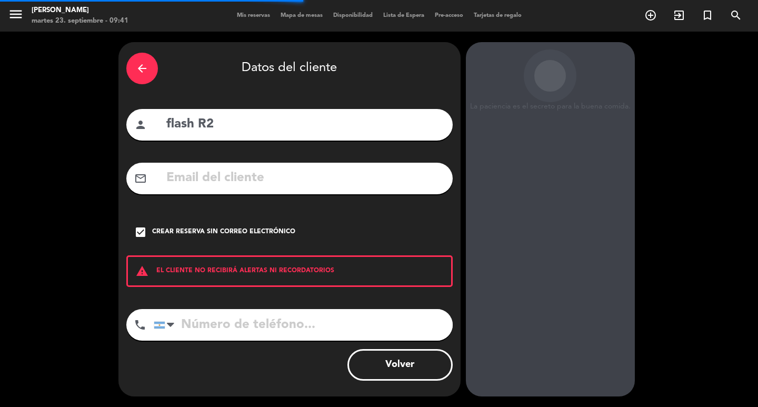
scroll to position [31, 0]
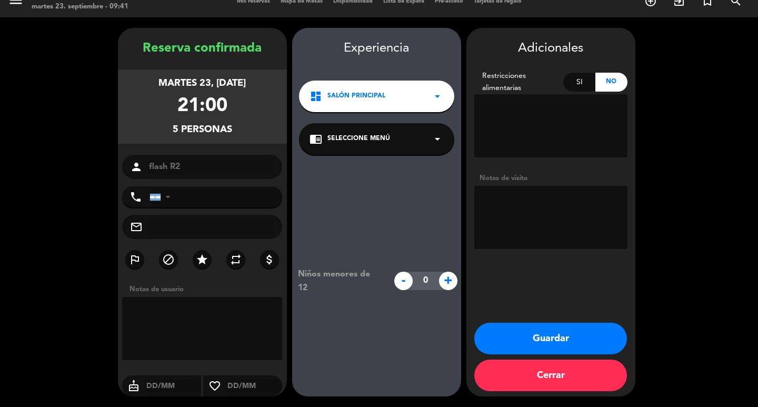
click at [558, 209] on textarea at bounding box center [550, 217] width 153 height 63
click at [530, 206] on textarea at bounding box center [550, 217] width 153 height 63
paste textarea "MESA R2 Necesito para ir a grabar con [PERSON_NAME] y nos Instagramers de [GEOG…"
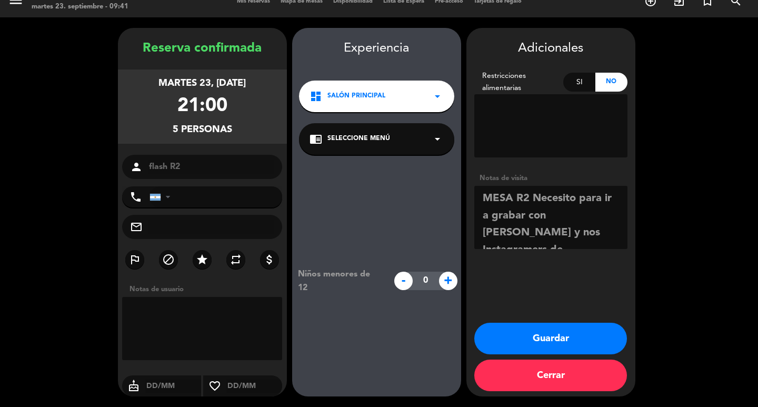
scroll to position [42, 0]
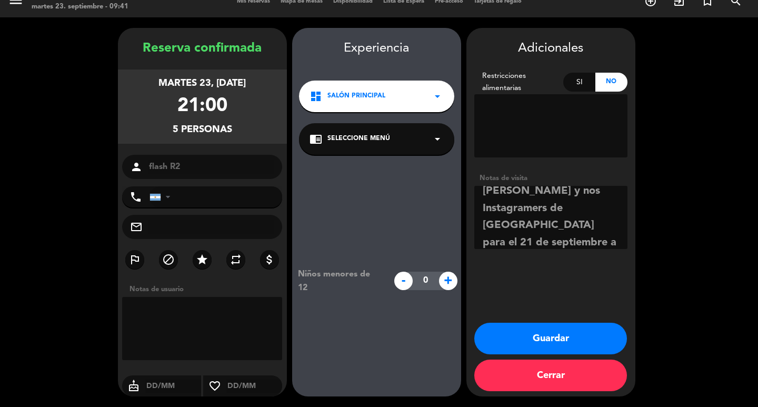
type textarea "MESA R2 Necesito para ir a grabar con [PERSON_NAME] y nos Instagramers de [GEOG…"
click at [538, 345] on button "Guardar" at bounding box center [550, 339] width 153 height 32
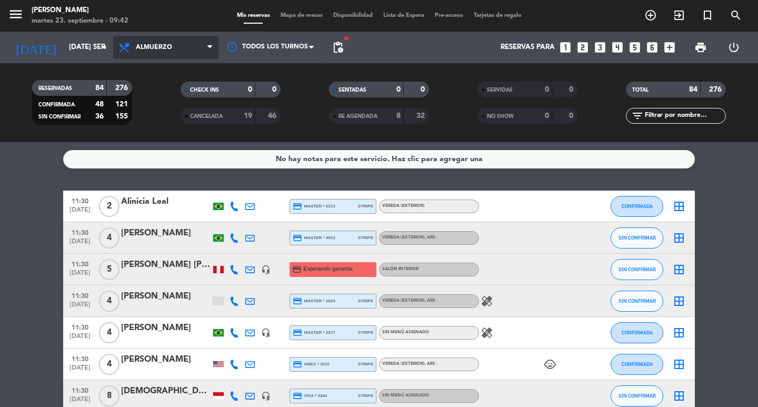
click at [194, 36] on span "Almuerzo" at bounding box center [165, 47] width 105 height 23
click at [189, 115] on div "menu [PERSON_NAME] 23. septiembre - 09:42 Mis reservas Mapa de mesas Disponibil…" at bounding box center [379, 71] width 758 height 142
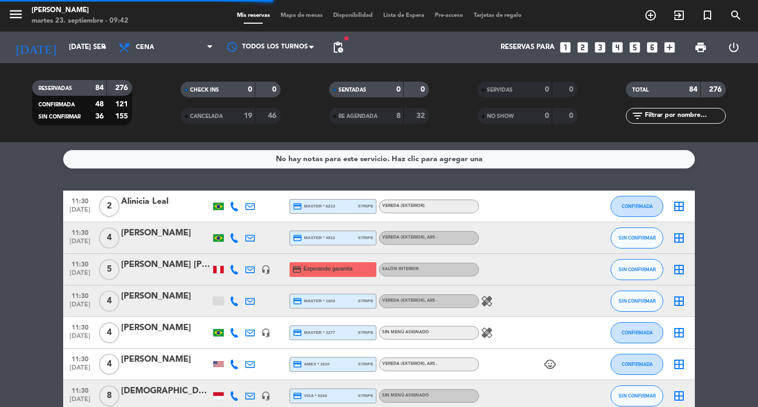
click at [671, 114] on input "text" at bounding box center [684, 116] width 82 height 12
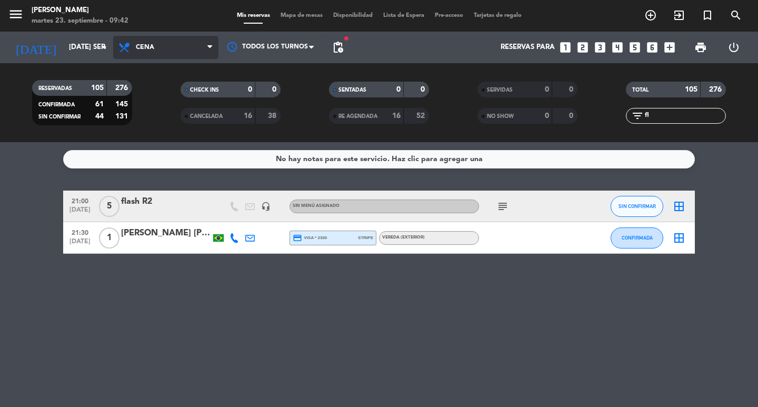
click at [191, 46] on span "Cena" at bounding box center [165, 47] width 105 height 23
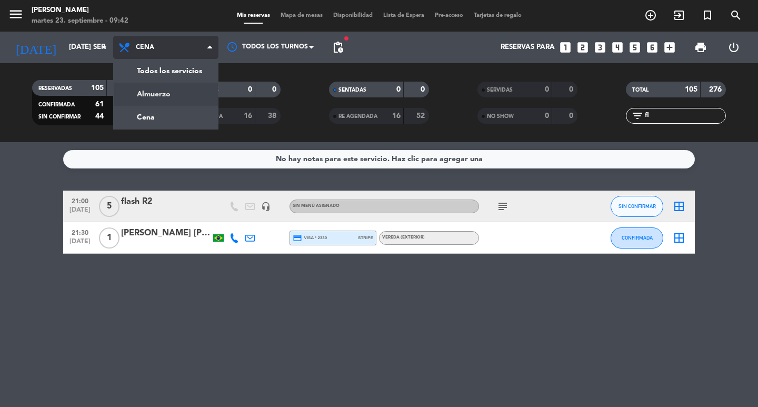
click at [189, 87] on div "menu [PERSON_NAME] 23. septiembre - 09:42 Mis reservas Mapa de mesas Disponibil…" at bounding box center [379, 71] width 758 height 142
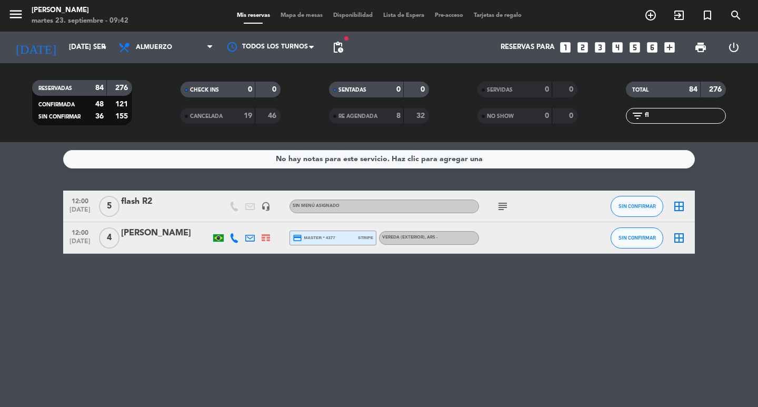
click at [166, 217] on div at bounding box center [165, 213] width 89 height 8
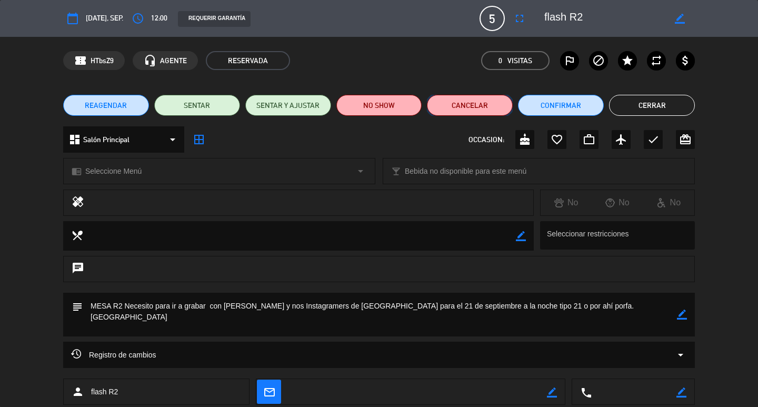
click at [486, 97] on button "Cancelar" at bounding box center [470, 105] width 86 height 21
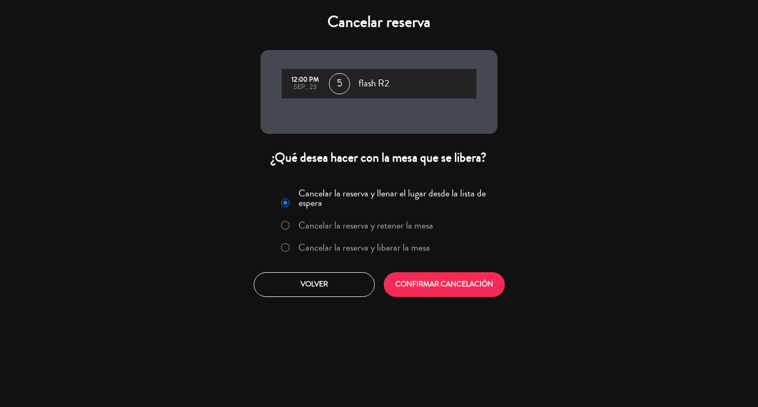
click at [285, 257] on label "Cancelar la reserva y liberar la mesa" at bounding box center [355, 247] width 160 height 19
click at [440, 297] on button "CONFIRMAR CANCELACIÓN" at bounding box center [444, 284] width 121 height 25
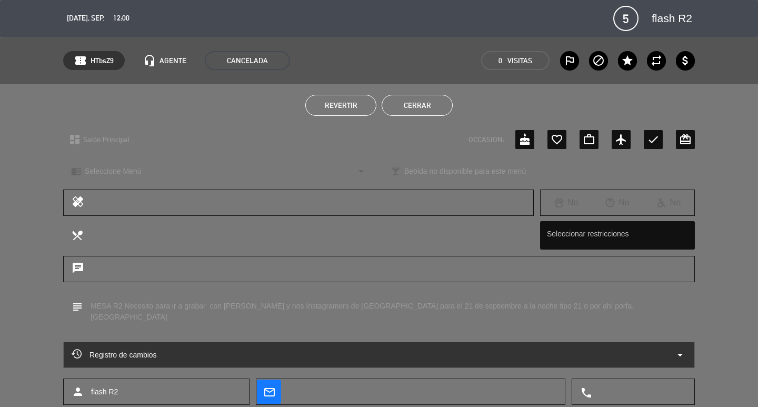
click at [421, 102] on button "Cerrar" at bounding box center [416, 105] width 71 height 21
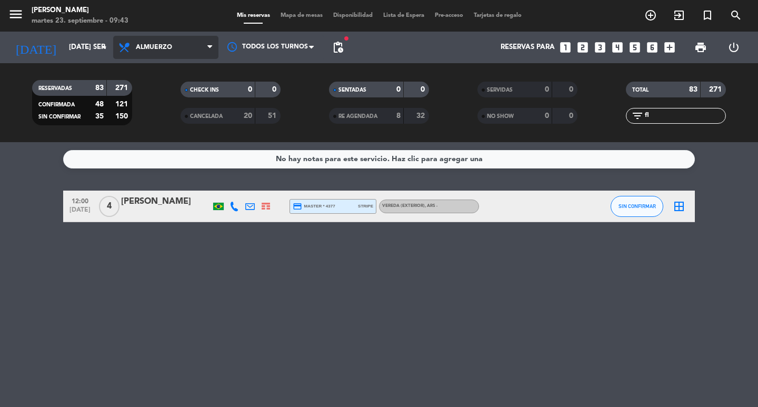
click at [193, 46] on span "Almuerzo" at bounding box center [165, 47] width 105 height 23
click at [166, 121] on div "menu [PERSON_NAME] 23. septiembre - 09:43 Mis reservas Mapa de mesas Disponibil…" at bounding box center [379, 71] width 758 height 142
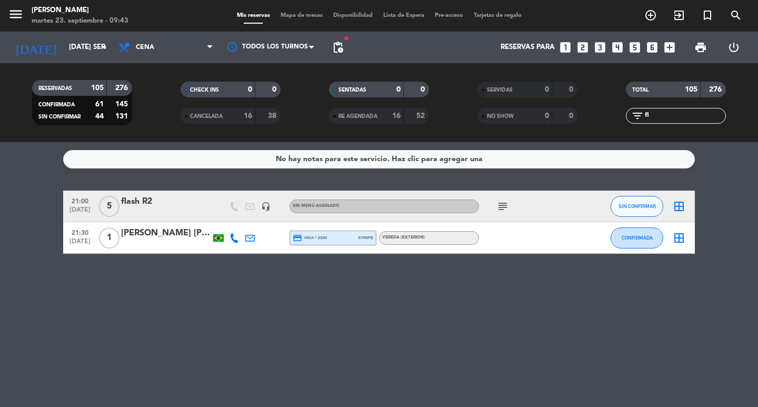
click at [712, 120] on input "fl" at bounding box center [684, 116] width 82 height 12
type input "f"
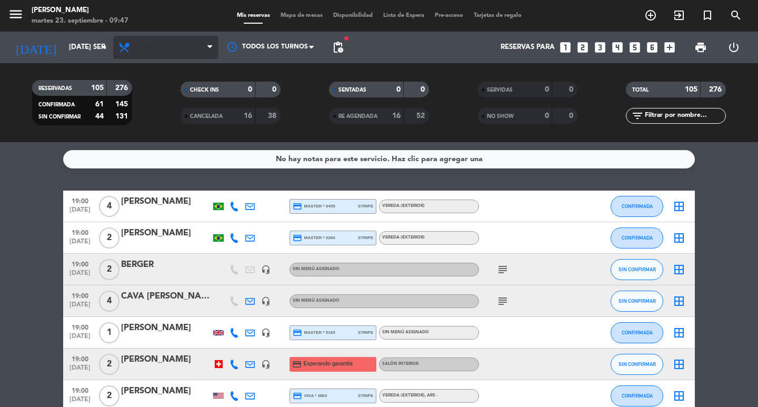
click at [173, 38] on span "Cena" at bounding box center [165, 47] width 105 height 23
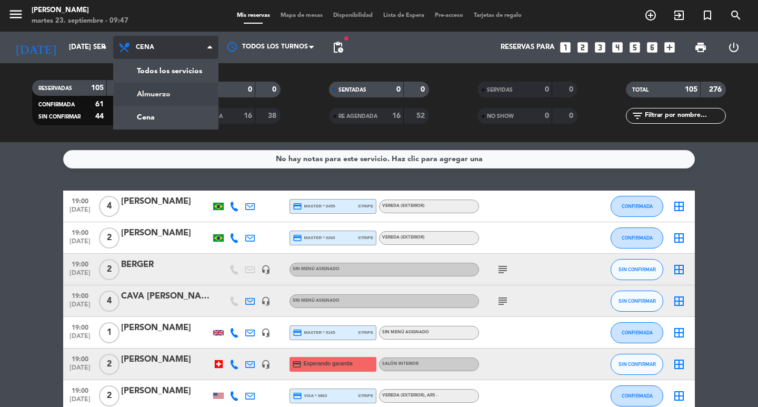
click at [167, 94] on div "menu [PERSON_NAME] 23. septiembre - 09:47 Mis reservas Mapa de mesas Disponibil…" at bounding box center [379, 71] width 758 height 142
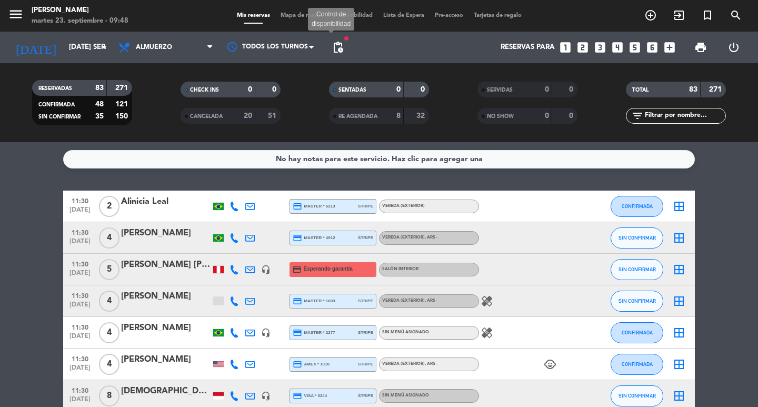
click at [344, 47] on span "pending_actions" at bounding box center [337, 47] width 13 height 13
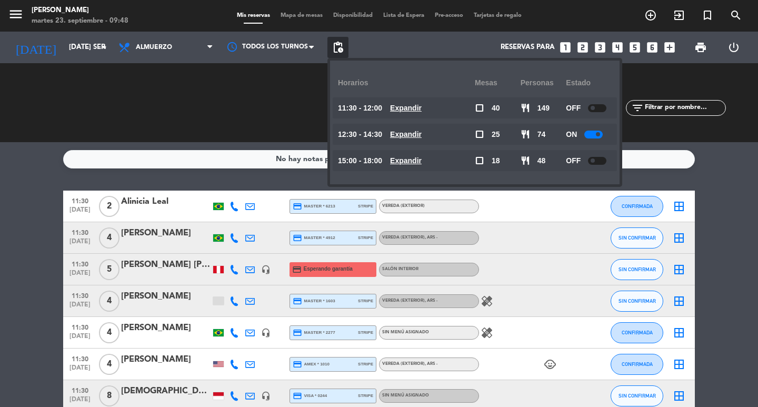
click at [421, 111] on u "Expandir" at bounding box center [406, 108] width 32 height 8
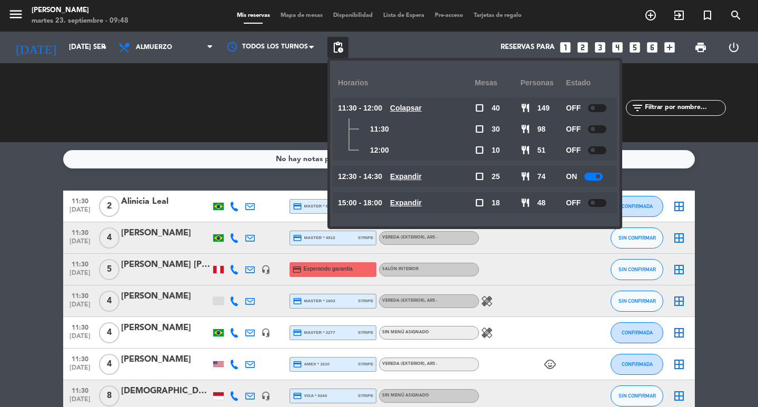
click at [421, 173] on u "Expandir" at bounding box center [406, 176] width 32 height 8
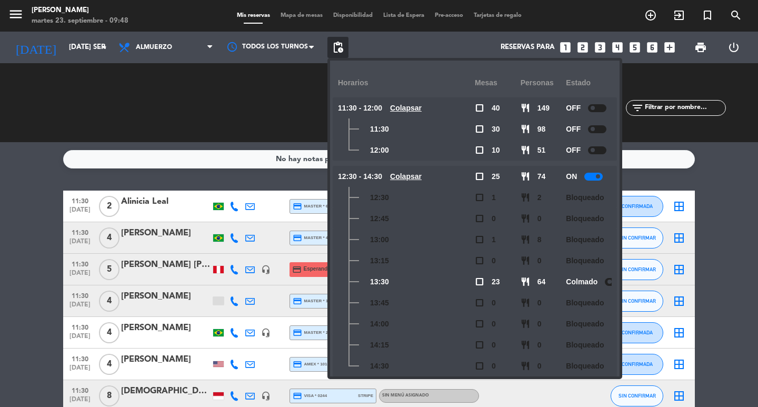
scroll to position [39, 0]
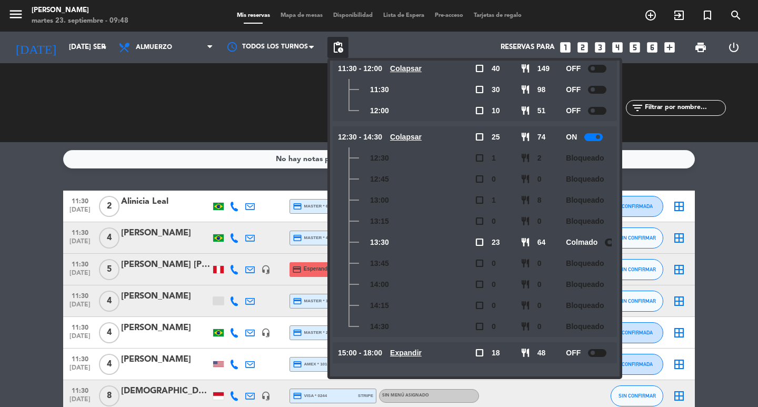
click at [421, 354] on u "Expandir" at bounding box center [406, 352] width 32 height 8
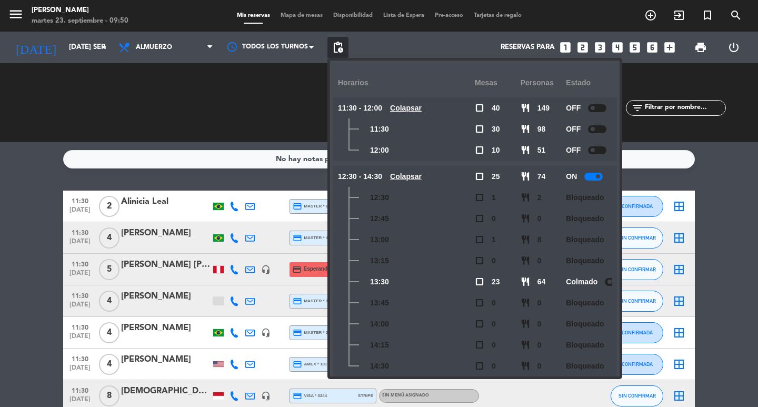
scroll to position [187, 0]
